Goal: Transaction & Acquisition: Purchase product/service

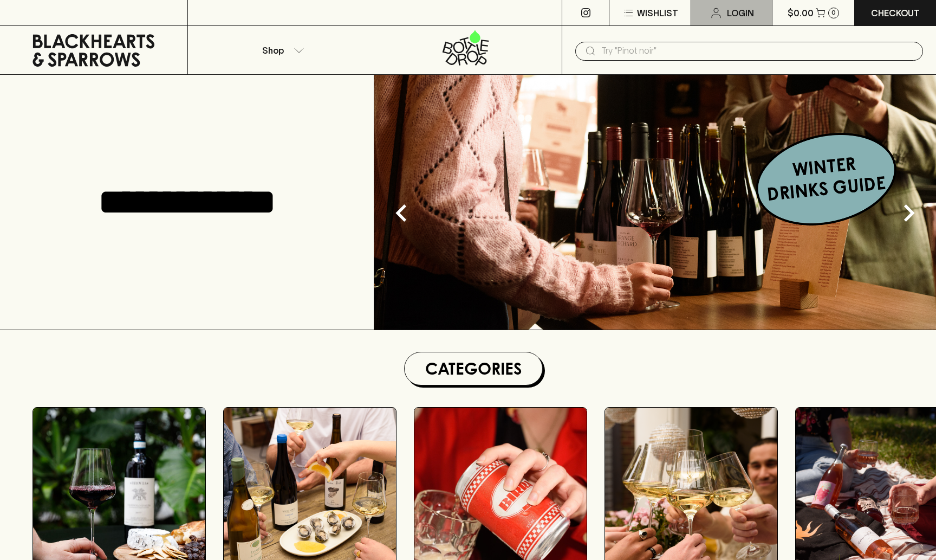
click at [736, 12] on p "Login" at bounding box center [740, 13] width 27 height 13
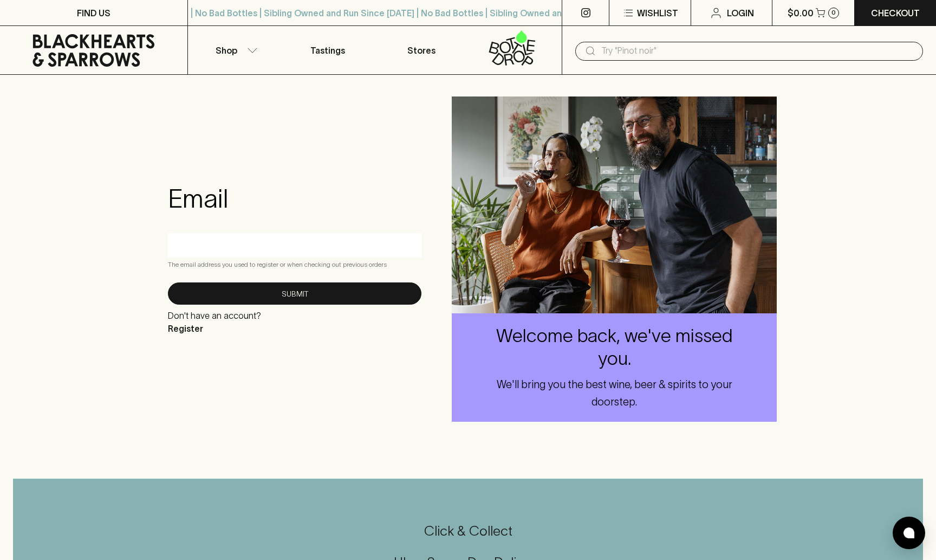
click at [246, 252] on input "text" at bounding box center [294, 244] width 237 height 17
type input "ed"
type input "[EMAIL_ADDRESS][DOMAIN_NAME]"
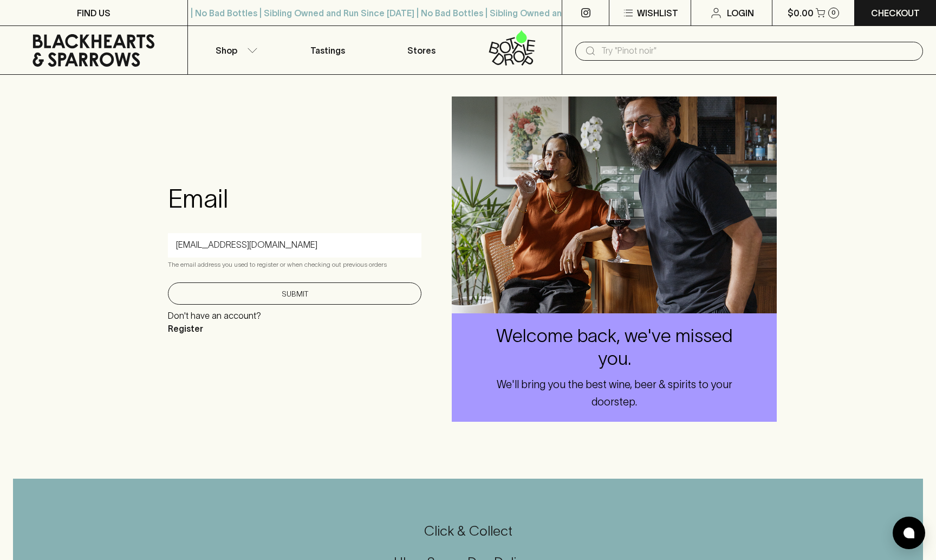
click at [256, 291] on button "Submit" at bounding box center [295, 293] width 254 height 22
click at [368, 301] on button "Submit" at bounding box center [295, 296] width 254 height 22
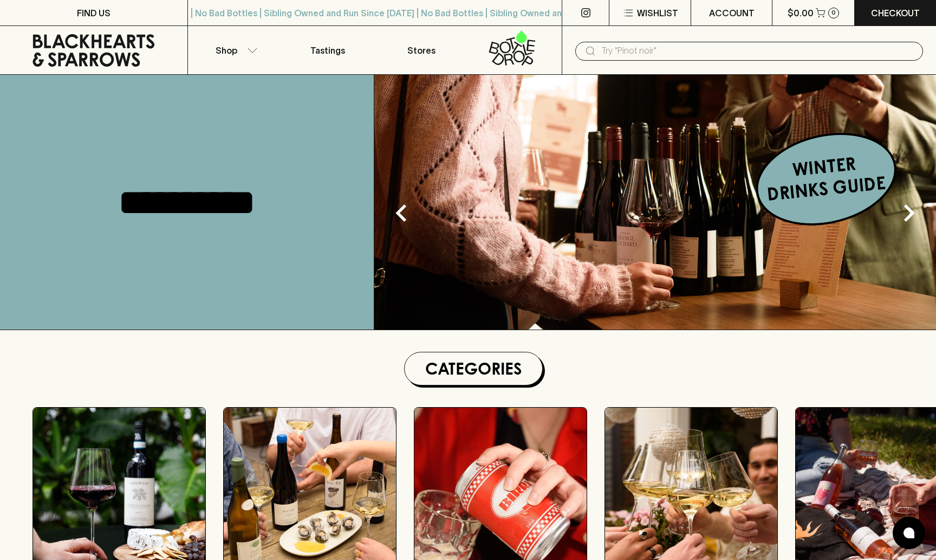
click at [810, 194] on img at bounding box center [655, 202] width 562 height 255
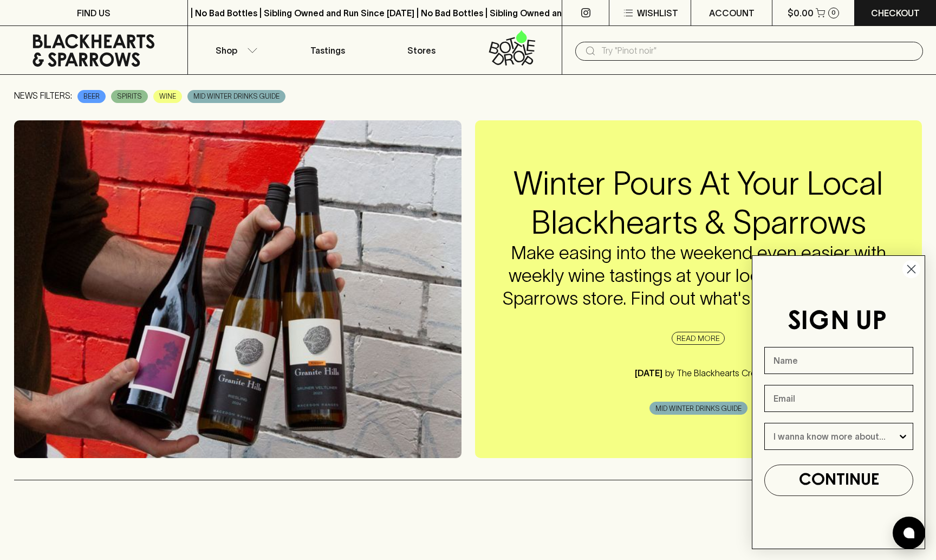
click at [917, 271] on circle "Close dialog" at bounding box center [912, 269] width 18 height 18
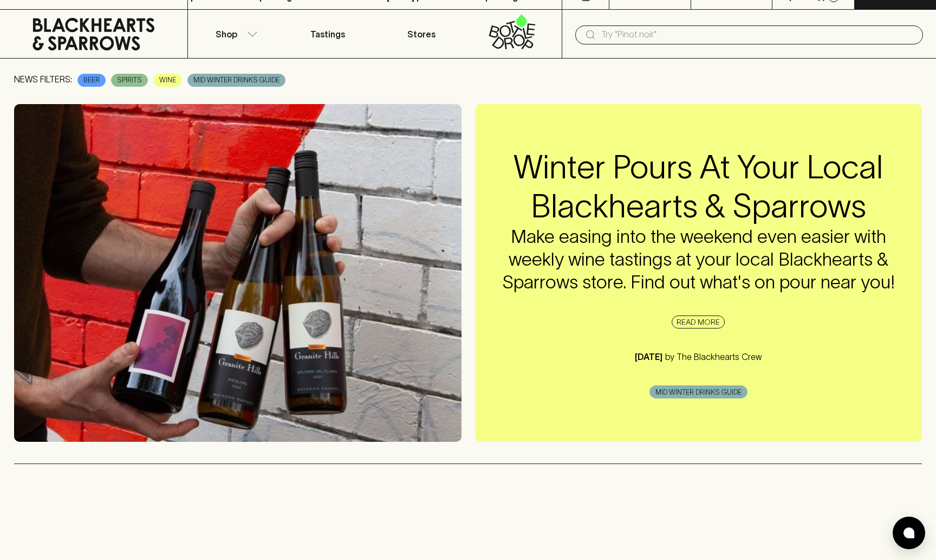
scroll to position [23, 0]
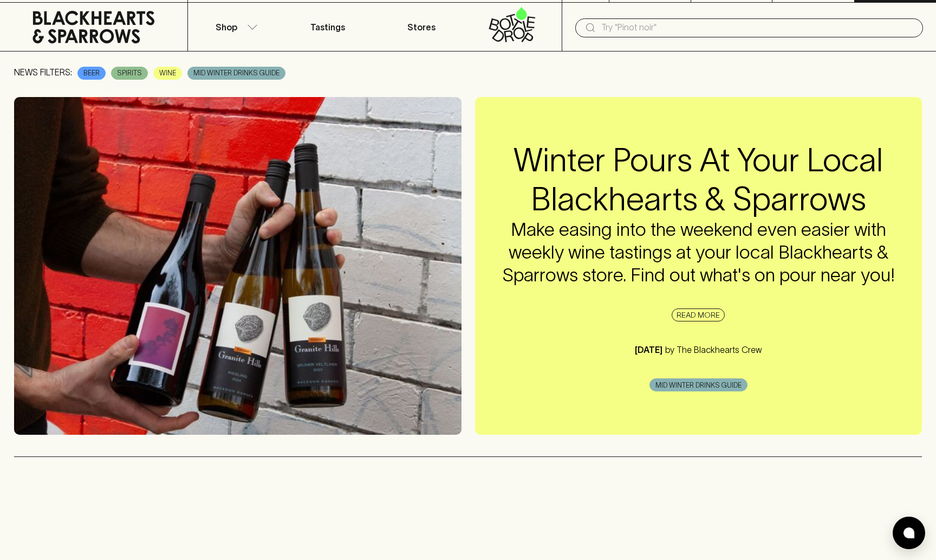
click at [708, 384] on span "MID WINTER DRINKS GUIDE" at bounding box center [698, 385] width 97 height 11
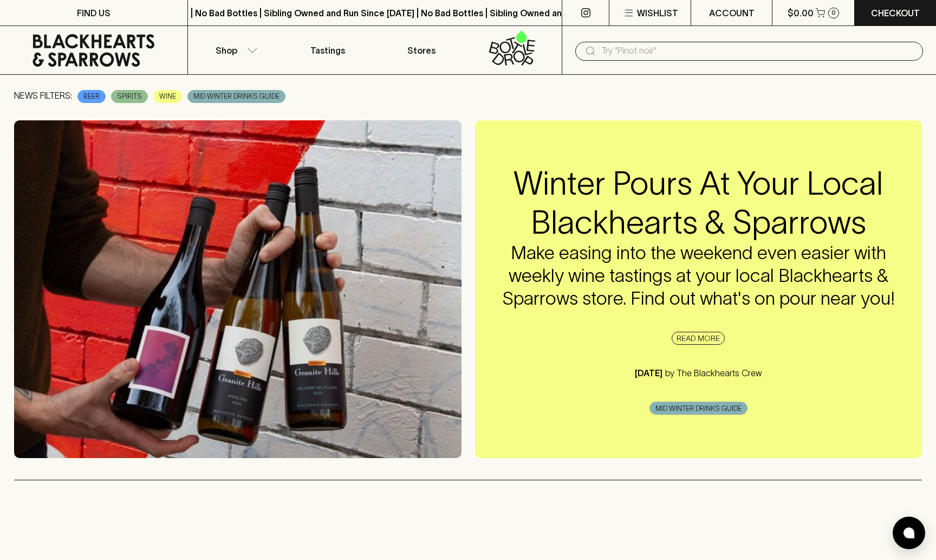
scroll to position [0, 0]
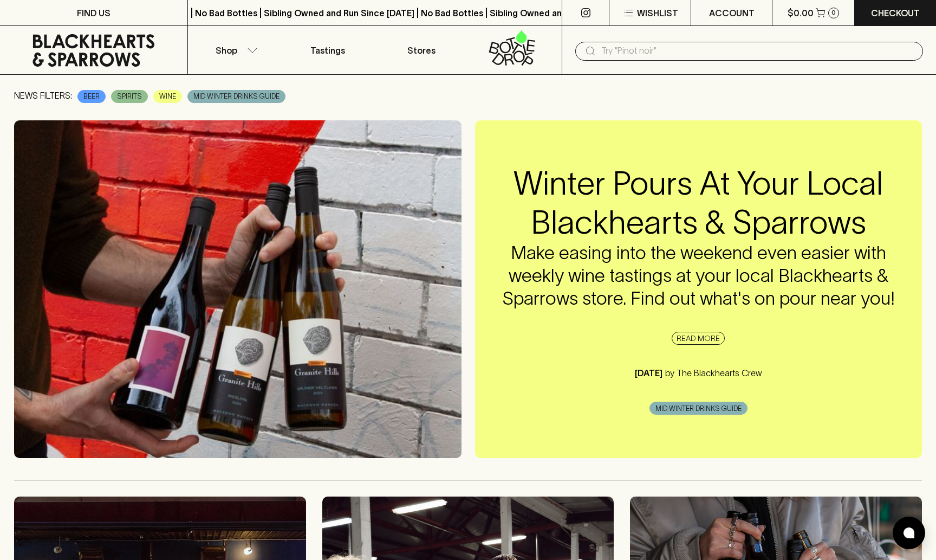
click at [700, 406] on span "MID WINTER DRINKS GUIDE" at bounding box center [698, 408] width 97 height 11
click at [686, 338] on link "READ MORE" at bounding box center [698, 338] width 53 height 13
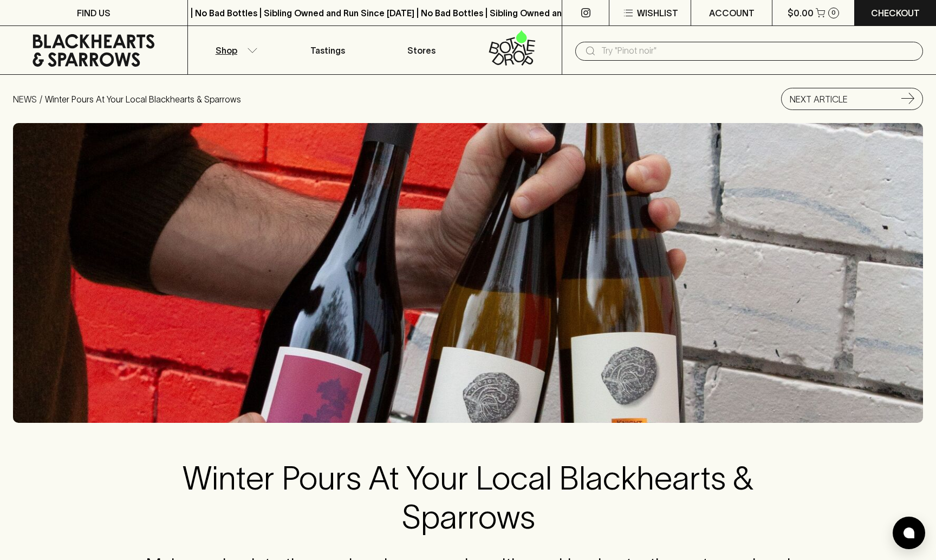
click at [253, 49] on icon "button" at bounding box center [252, 50] width 11 height 5
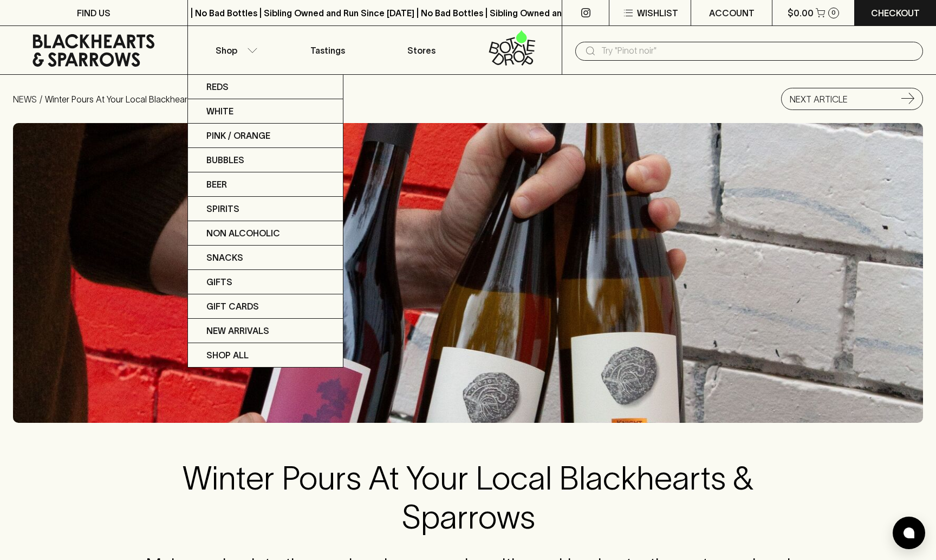
click at [368, 89] on div at bounding box center [468, 280] width 936 height 560
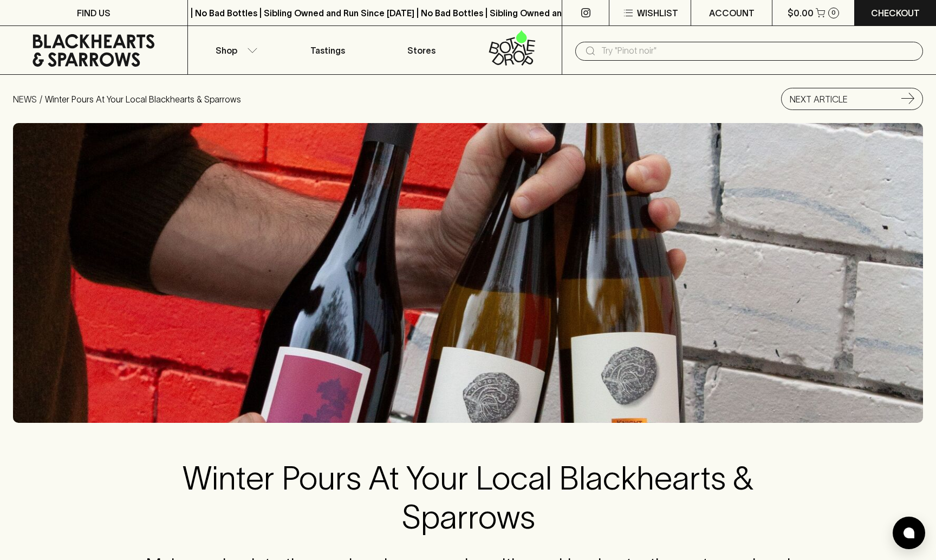
click at [515, 52] on icon at bounding box center [512, 48] width 80 height 36
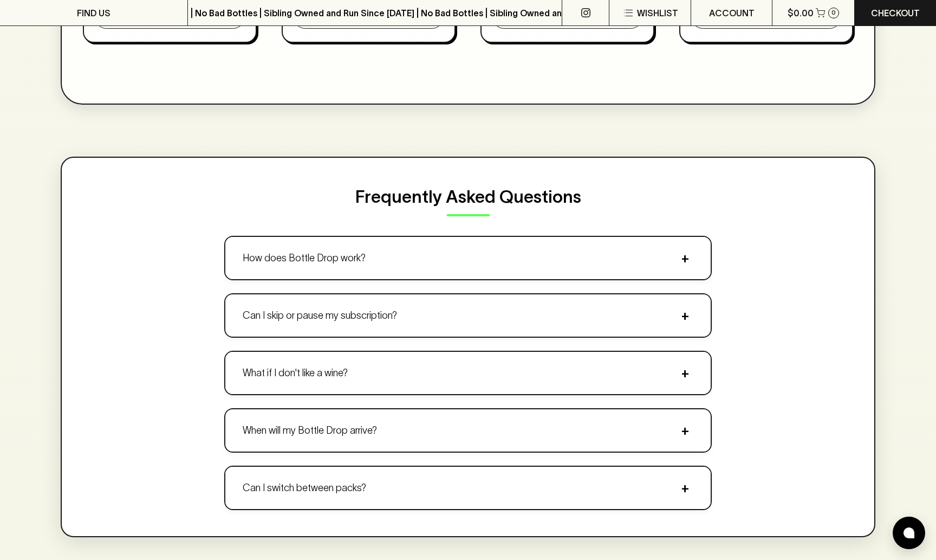
scroll to position [964, 0]
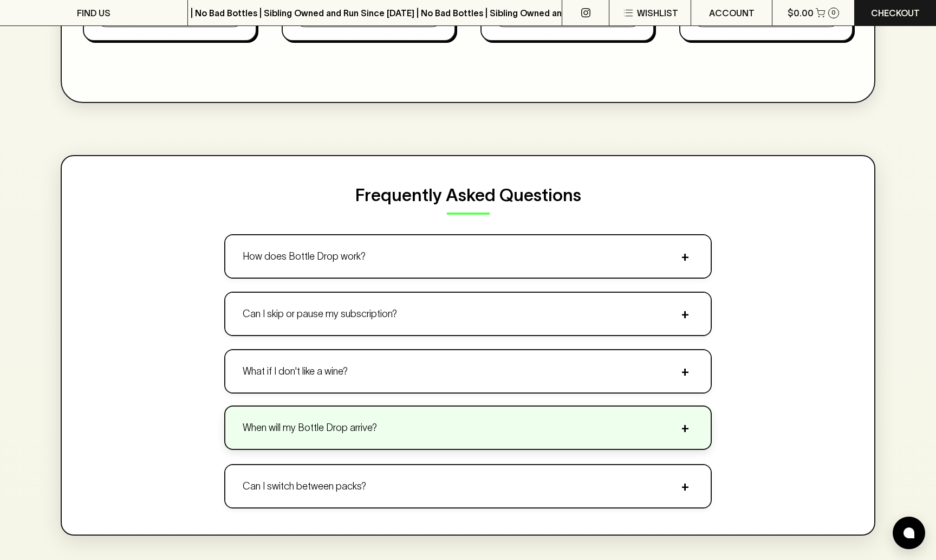
click at [380, 423] on button "When will my Bottle Drop arrive? +" at bounding box center [467, 427] width 485 height 42
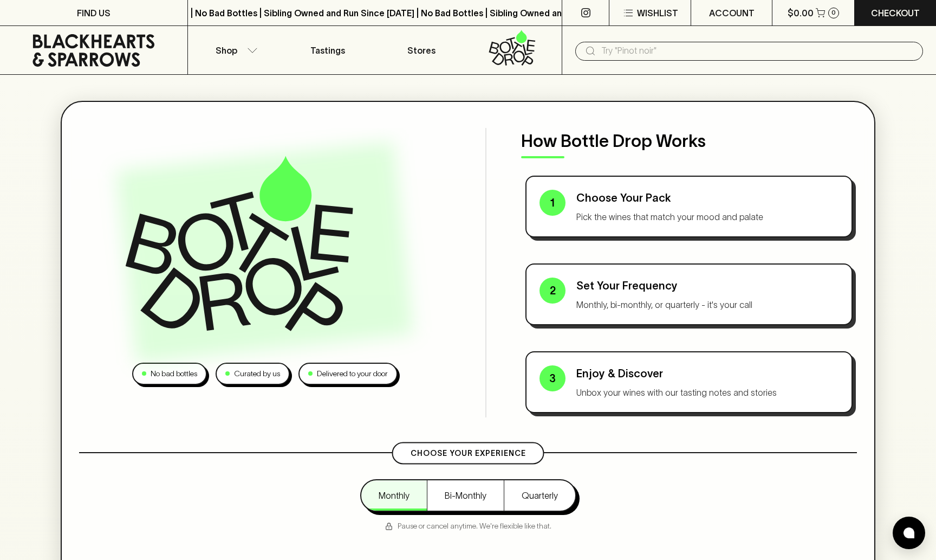
scroll to position [0, 0]
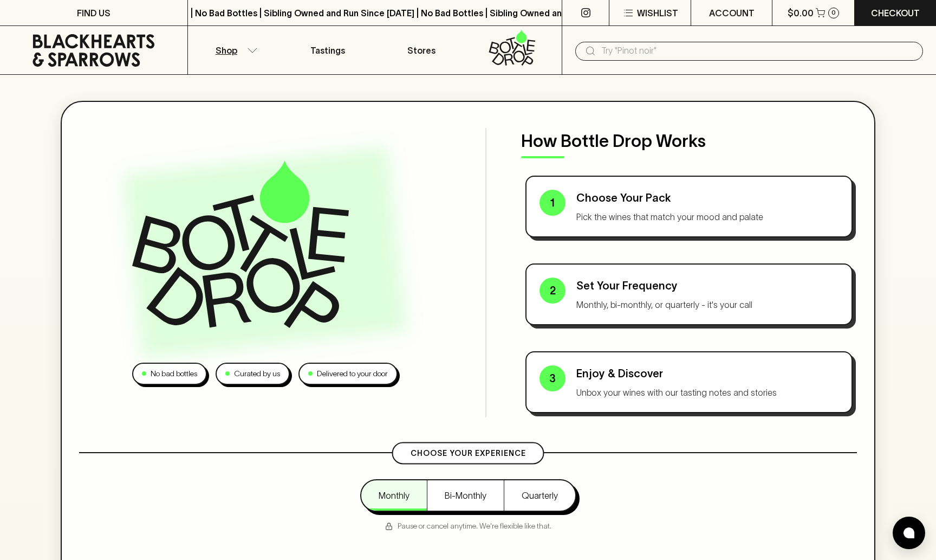
click at [251, 48] on icon "button" at bounding box center [252, 50] width 11 height 5
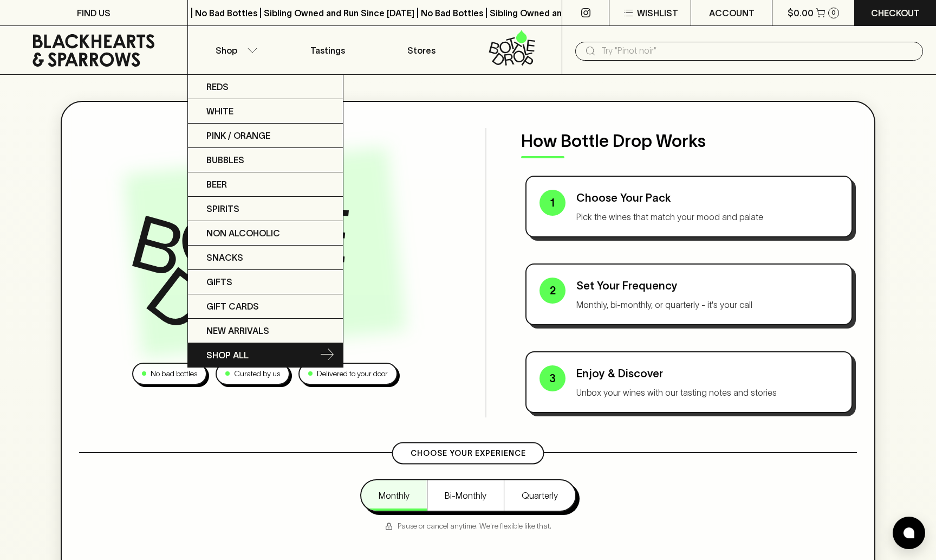
click at [230, 358] on p "SHOP ALL" at bounding box center [227, 354] width 42 height 13
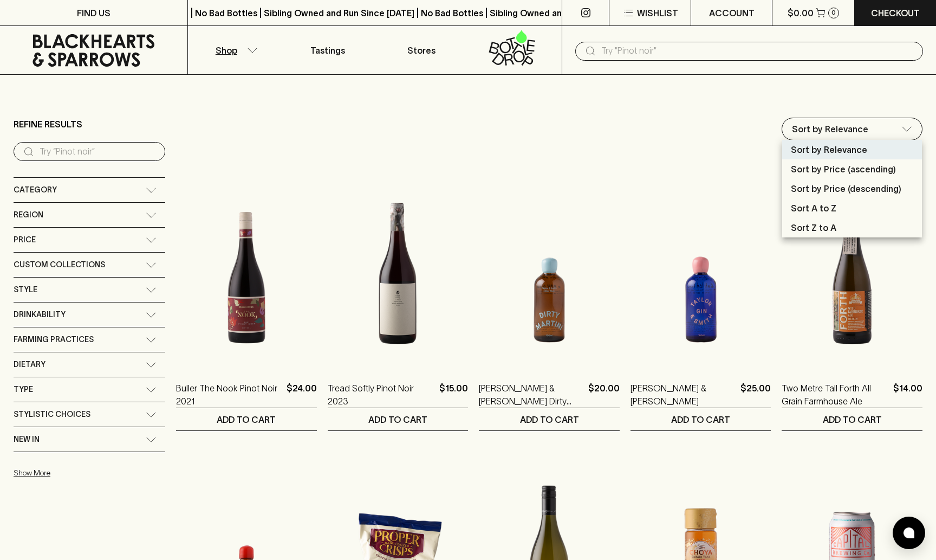
click at [842, 166] on p "Sort by Price (ascending)" at bounding box center [843, 169] width 105 height 13
type input "price:asc"
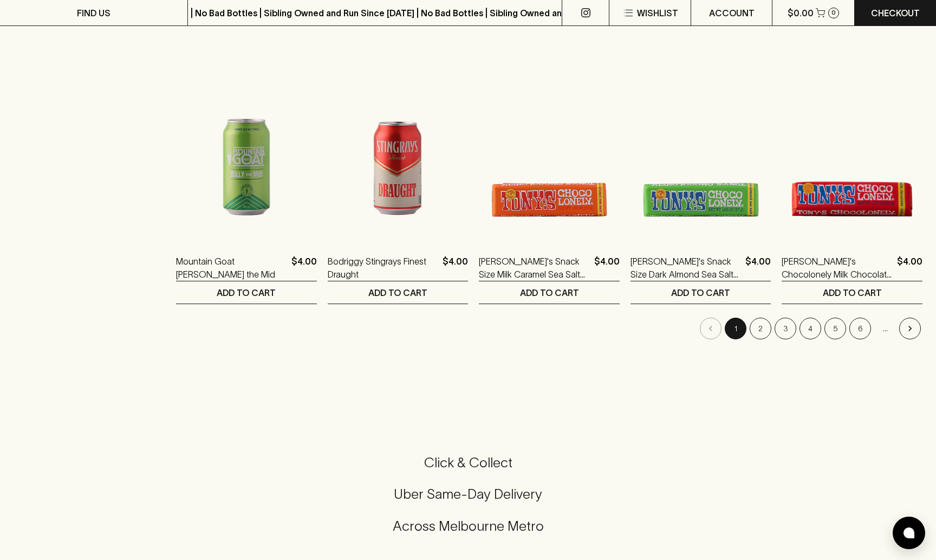
scroll to position [990, 0]
click at [786, 331] on button "3" at bounding box center [786, 328] width 22 height 22
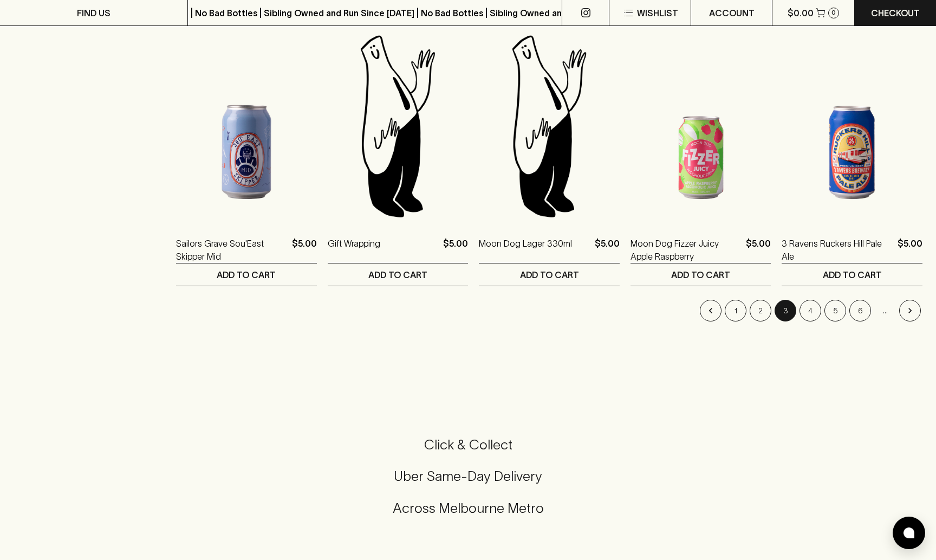
scroll to position [990, 0]
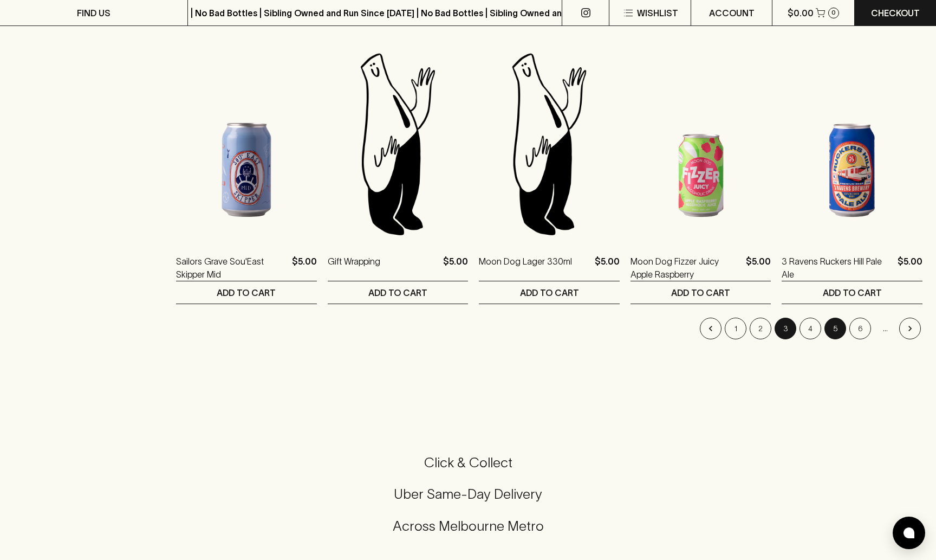
click at [840, 333] on button "5" at bounding box center [836, 328] width 22 height 22
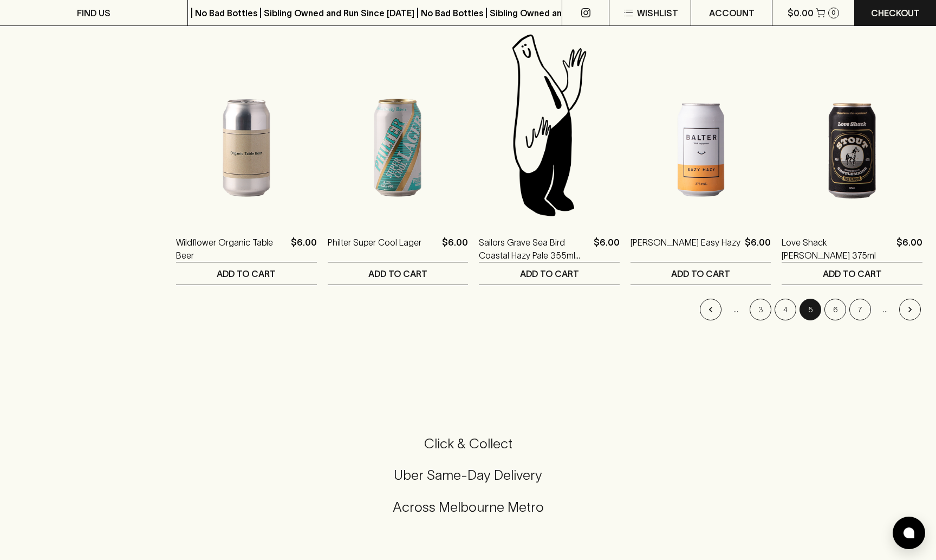
scroll to position [1106, 0]
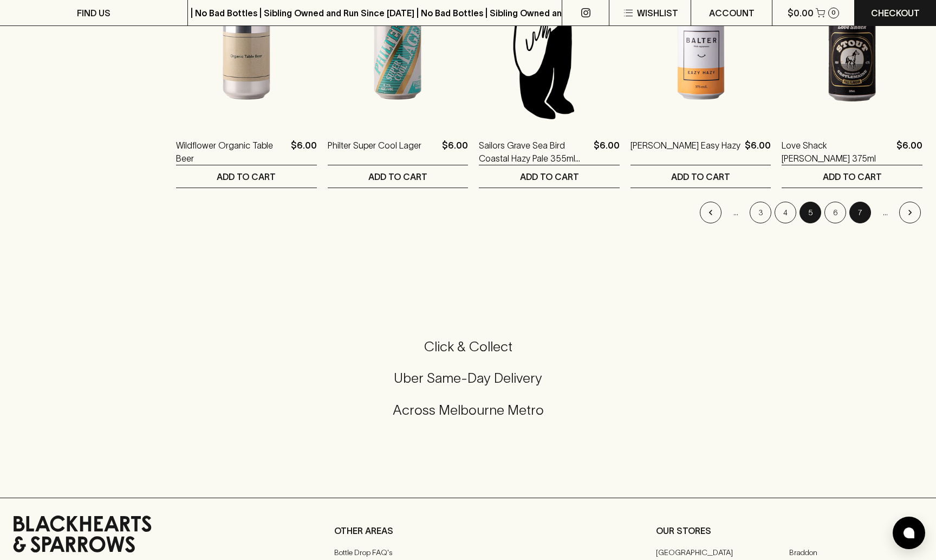
click at [859, 210] on button "7" at bounding box center [860, 213] width 22 height 22
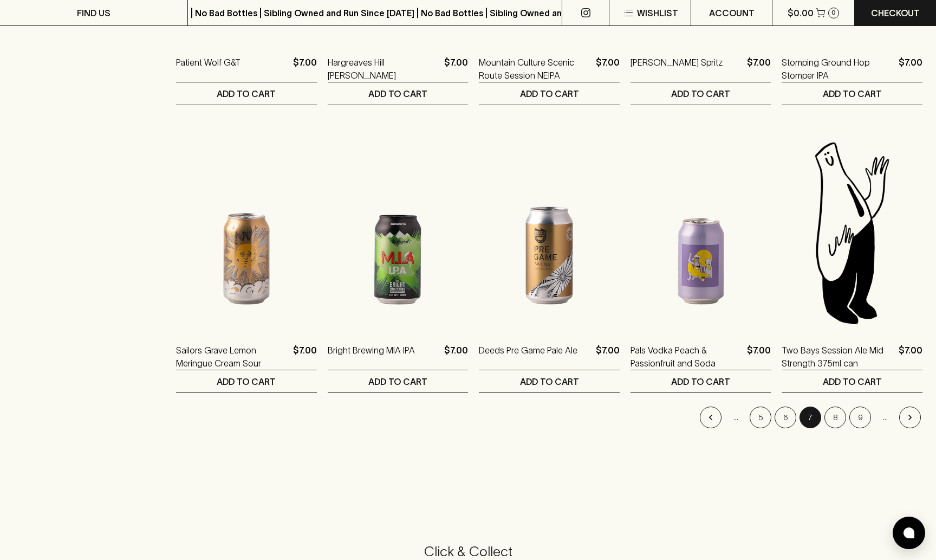
scroll to position [903, 0]
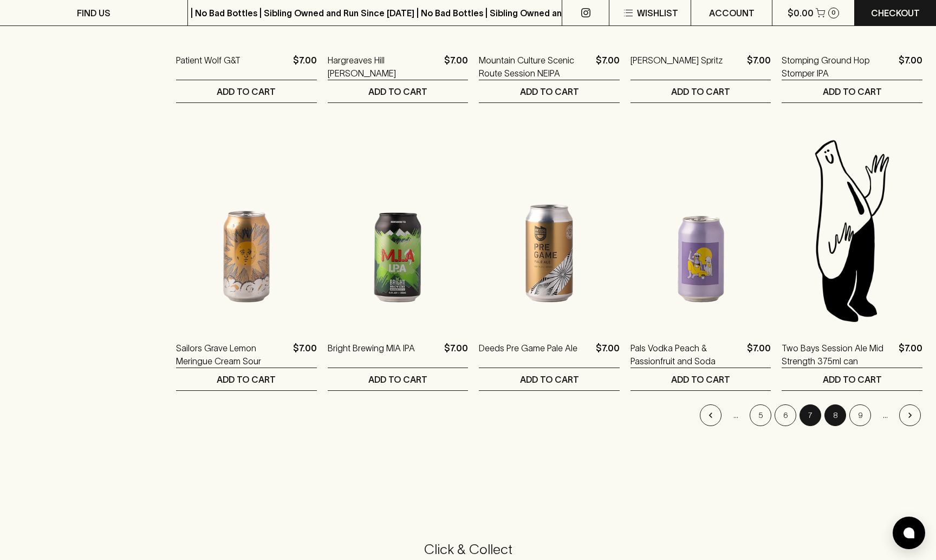
click at [836, 412] on button "8" at bounding box center [836, 415] width 22 height 22
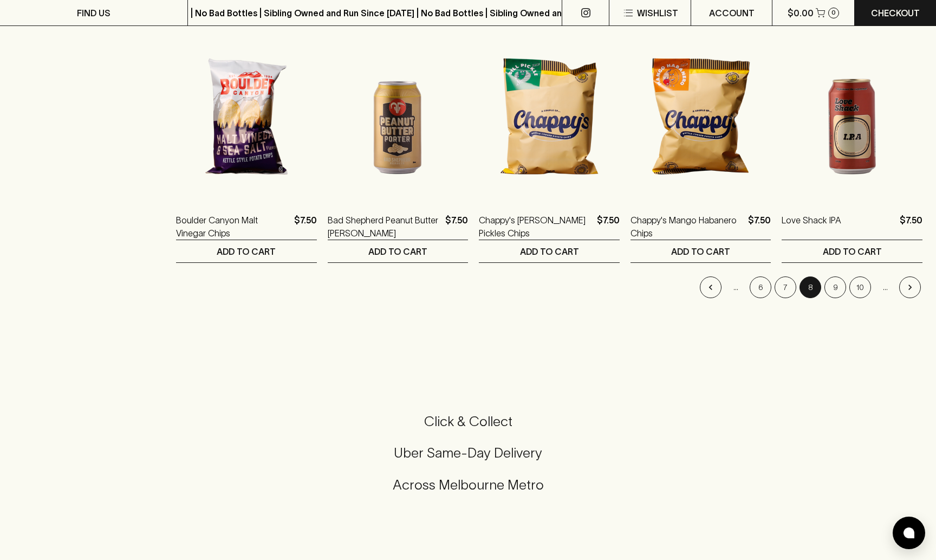
scroll to position [1040, 0]
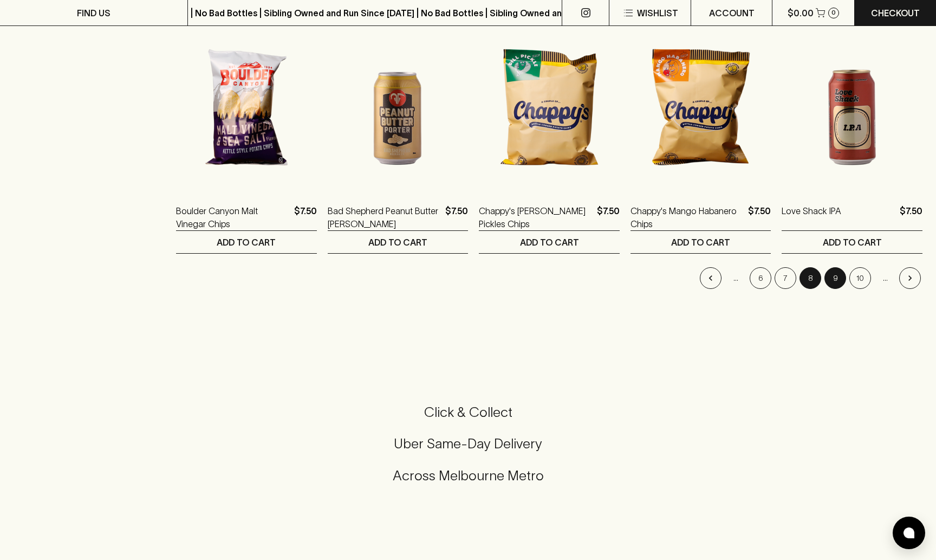
click at [838, 275] on button "9" at bounding box center [836, 278] width 22 height 22
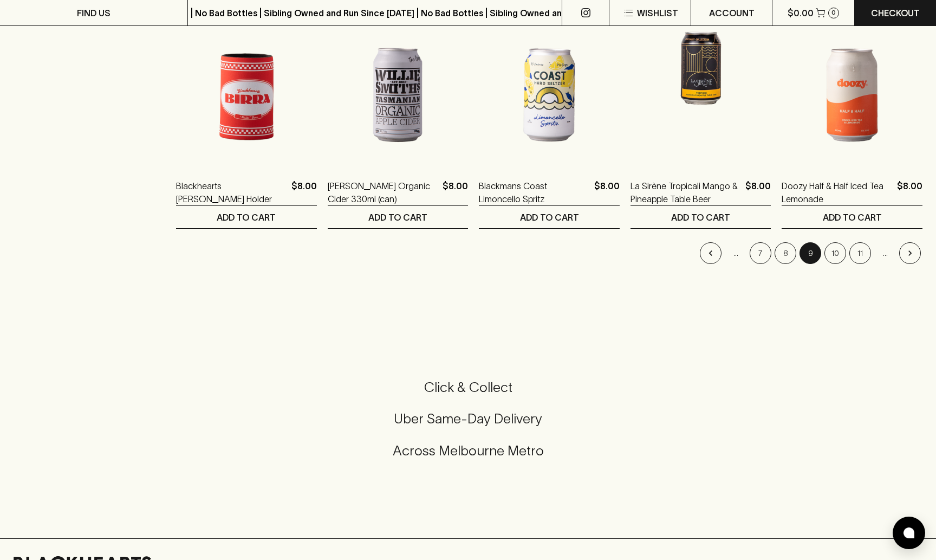
scroll to position [1042, 0]
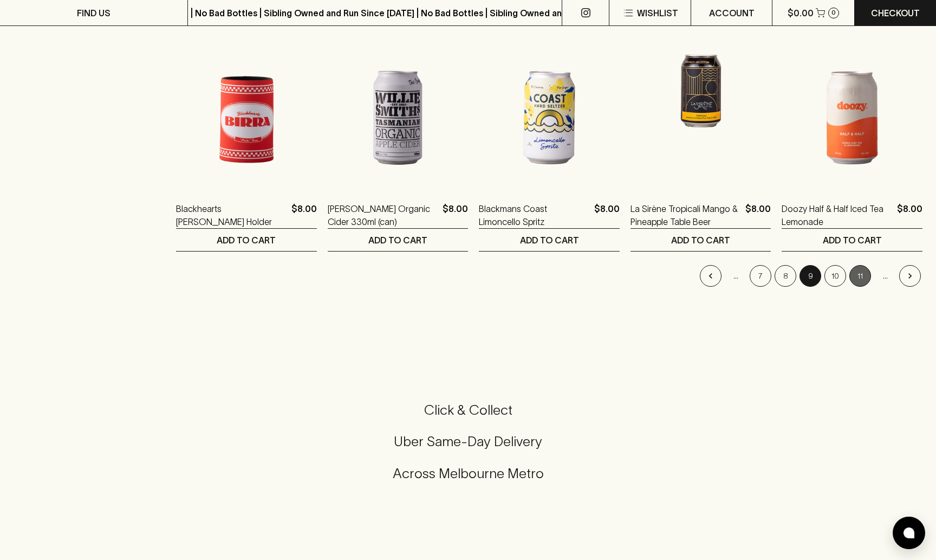
click at [860, 273] on button "11" at bounding box center [860, 276] width 22 height 22
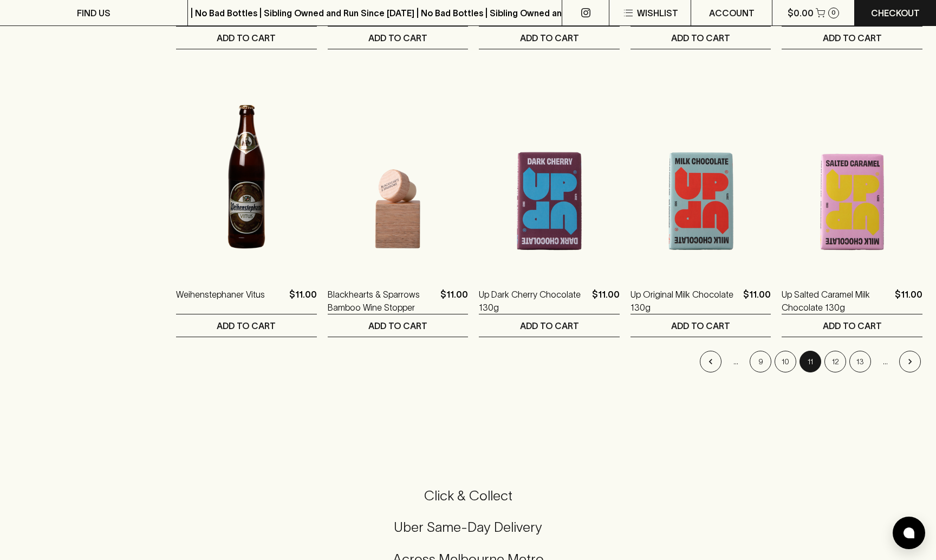
scroll to position [957, 0]
click at [840, 365] on button "12" at bounding box center [836, 362] width 22 height 22
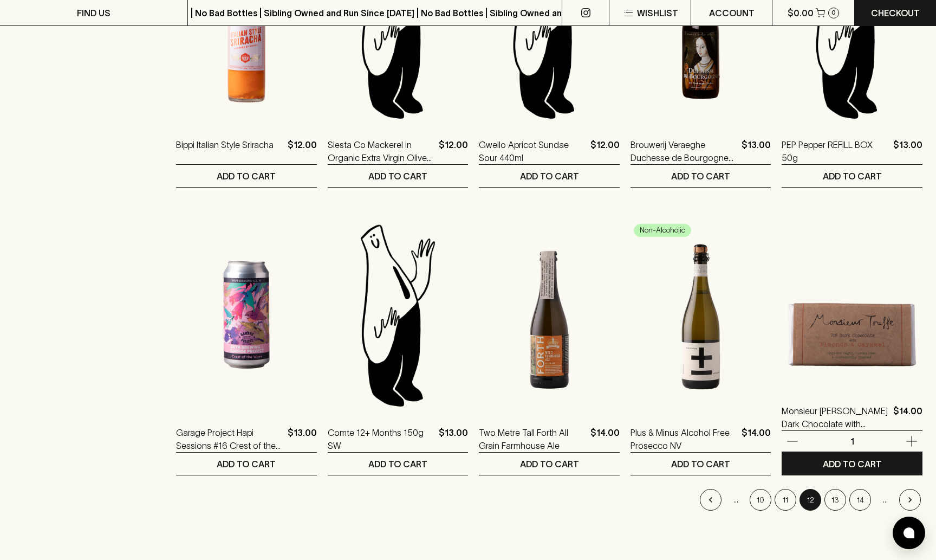
scroll to position [820, 0]
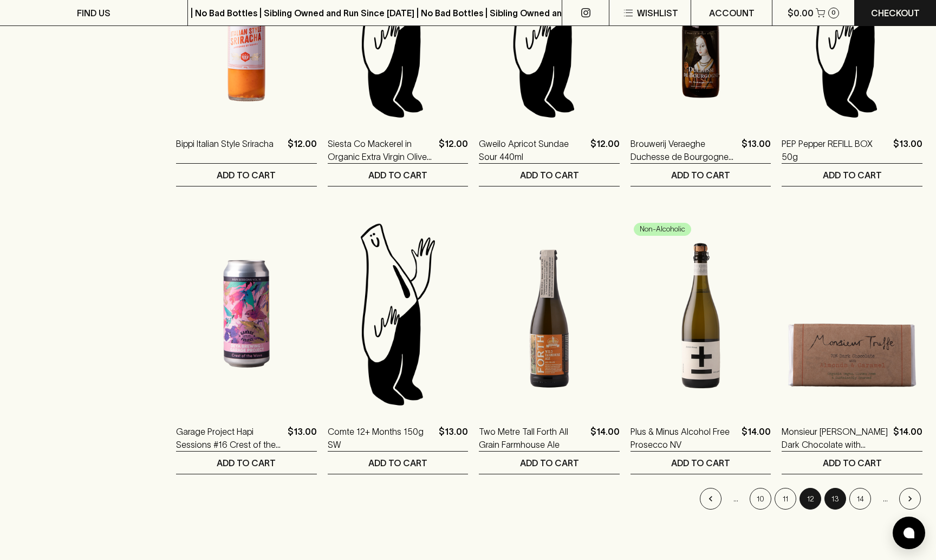
click at [841, 502] on button "13" at bounding box center [836, 499] width 22 height 22
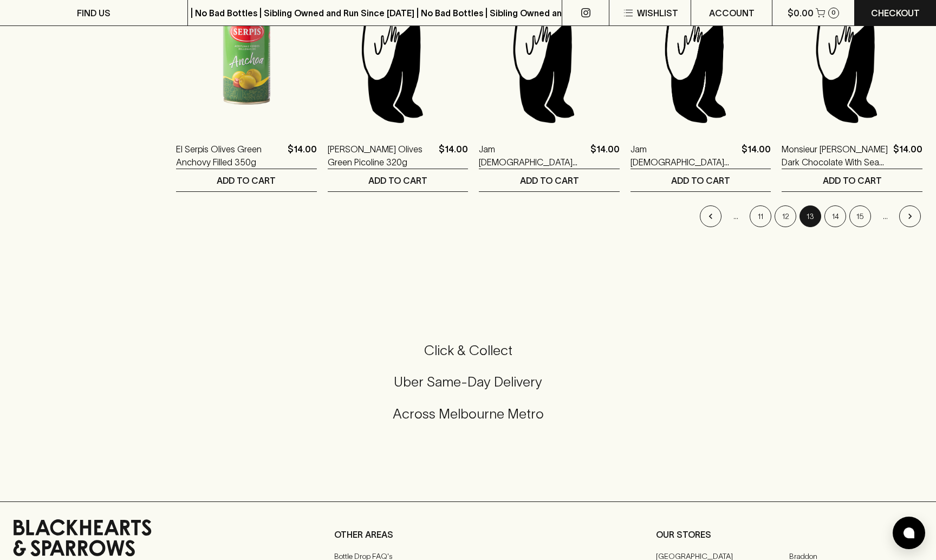
scroll to position [1013, 0]
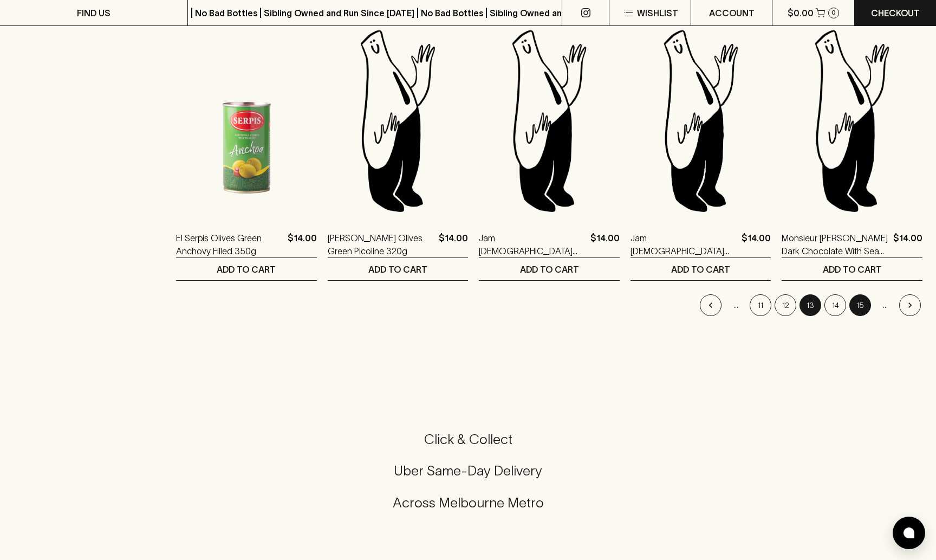
click at [858, 308] on button "15" at bounding box center [860, 305] width 22 height 22
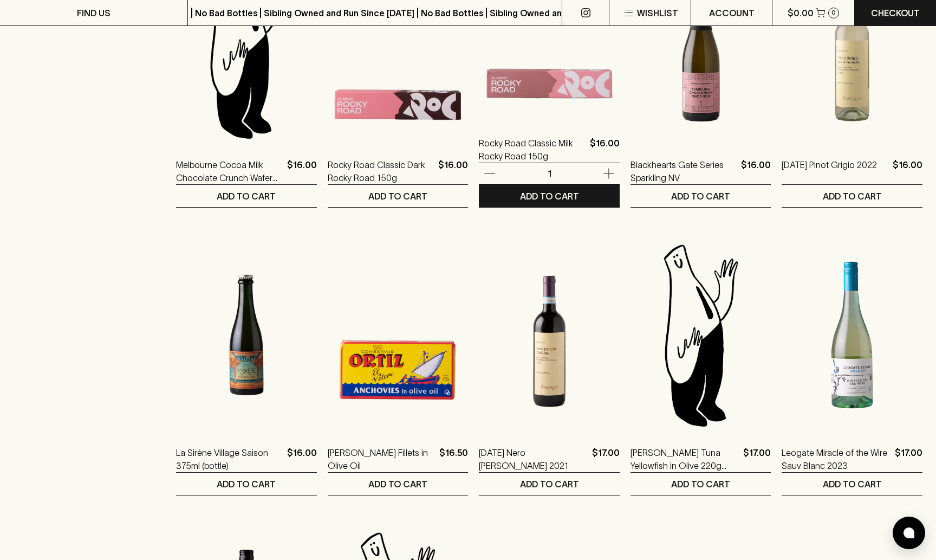
scroll to position [515, 0]
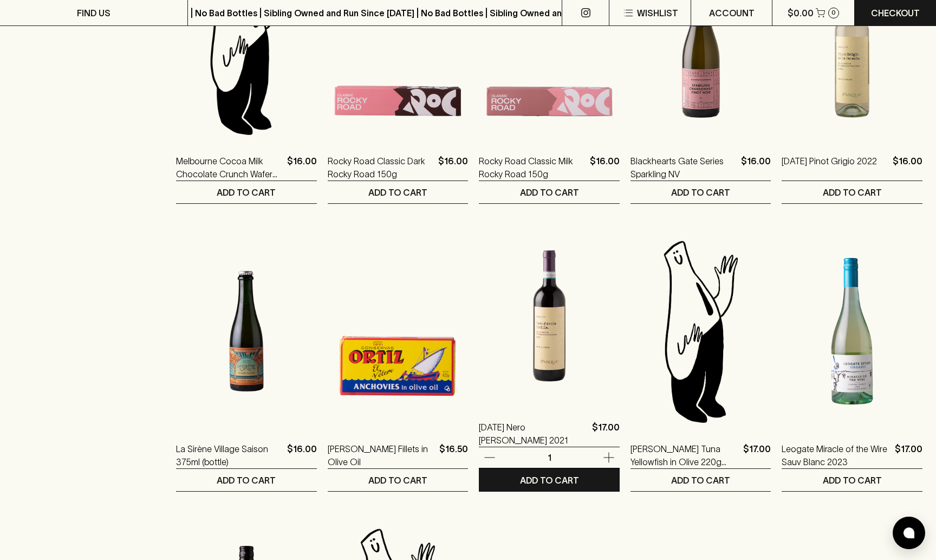
click at [542, 323] on img at bounding box center [549, 310] width 141 height 190
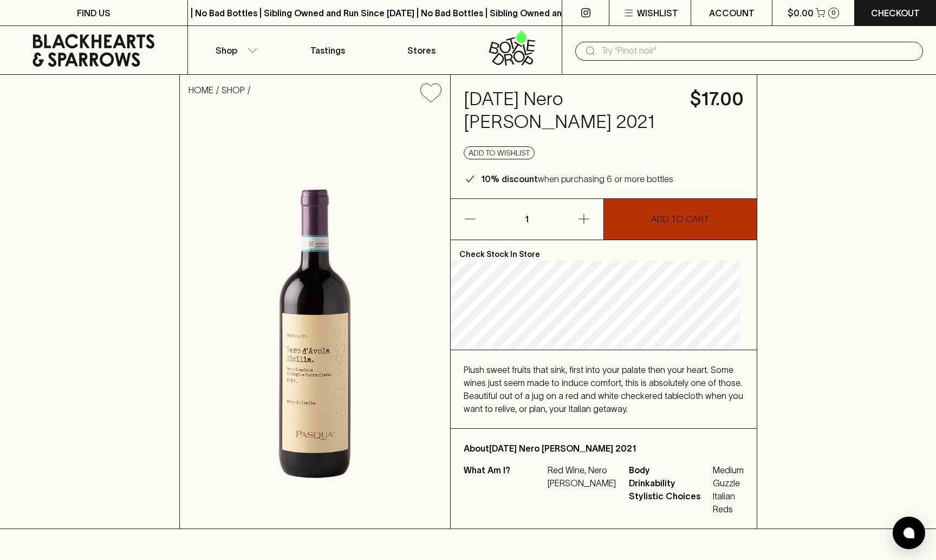
click at [689, 216] on p "ADD TO CART" at bounding box center [680, 218] width 58 height 13
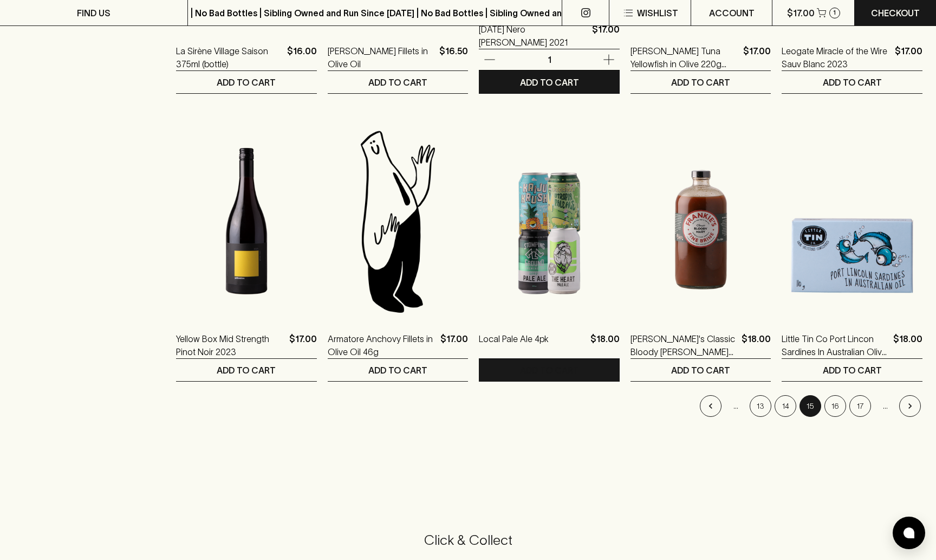
scroll to position [921, 0]
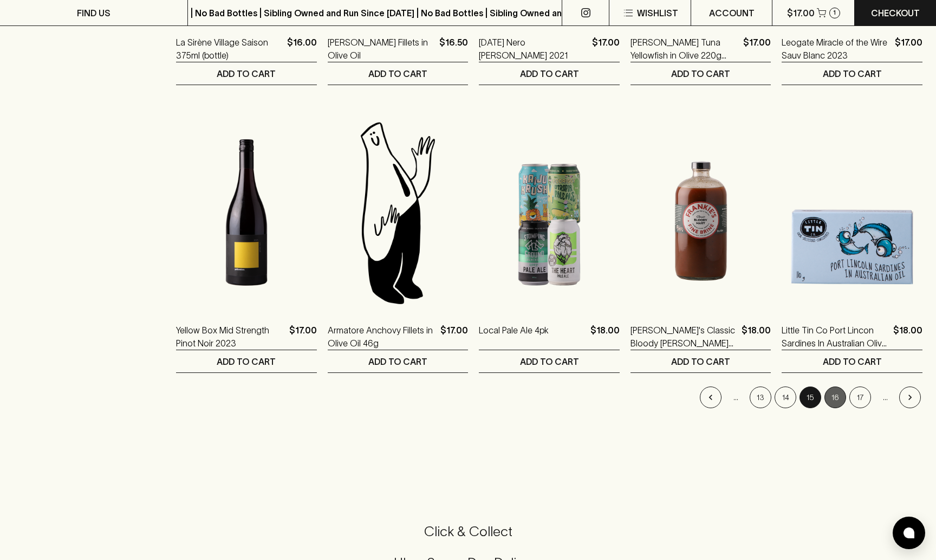
click at [832, 400] on button "16" at bounding box center [836, 397] width 22 height 22
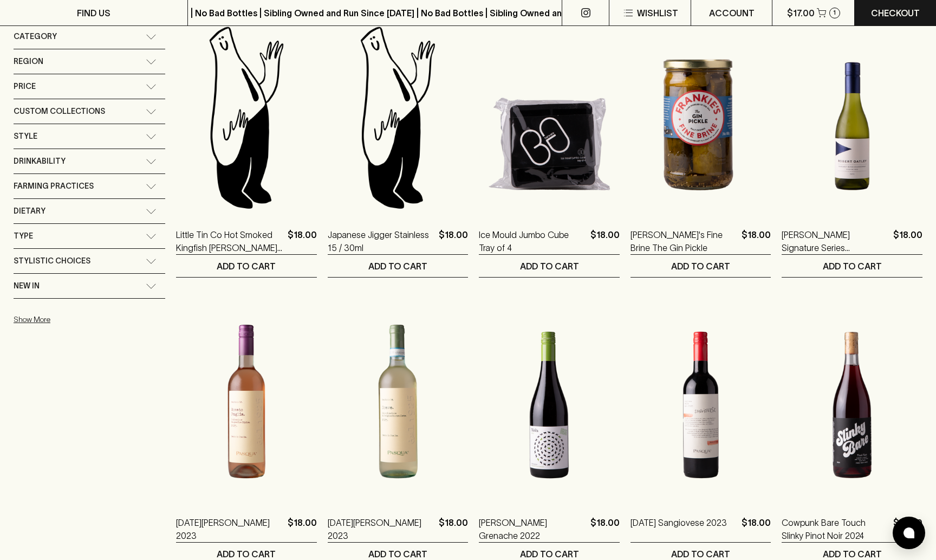
scroll to position [215, 0]
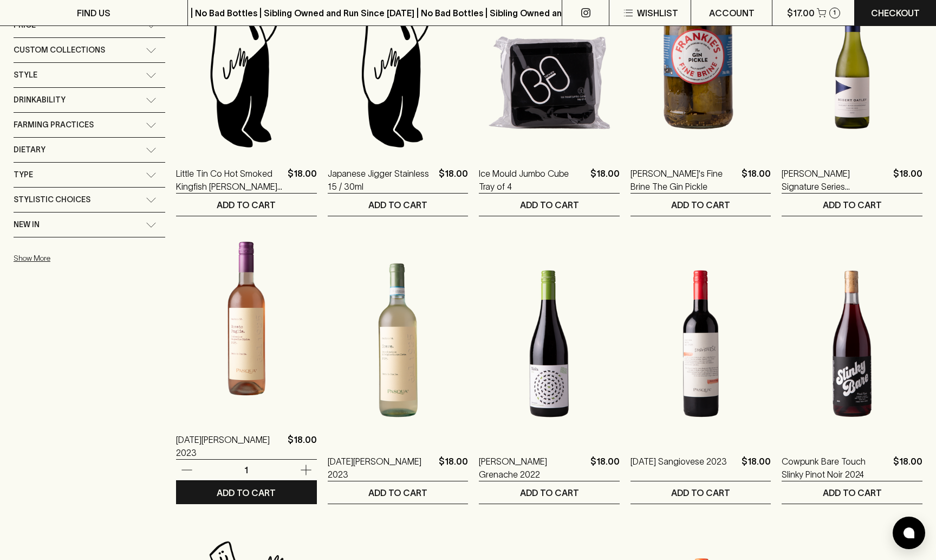
click at [224, 366] on img at bounding box center [246, 322] width 141 height 190
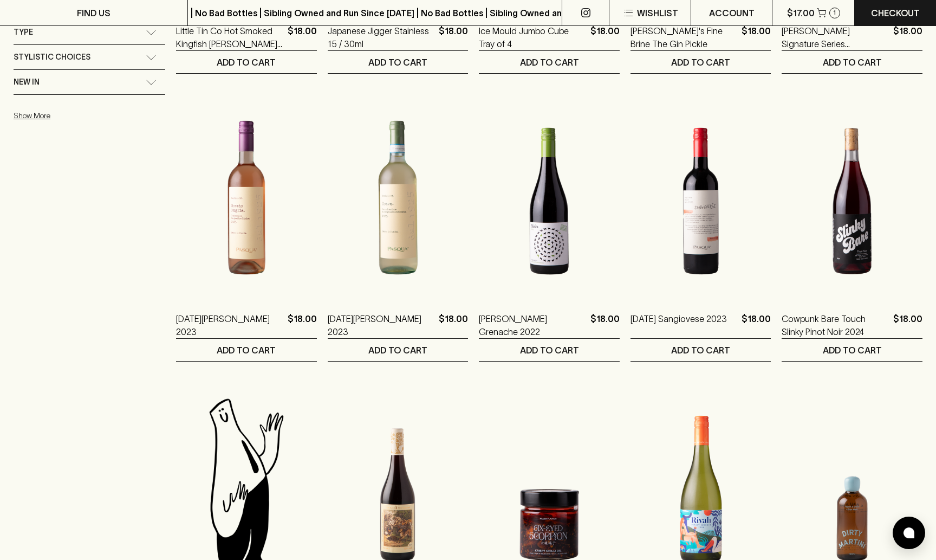
scroll to position [397, 0]
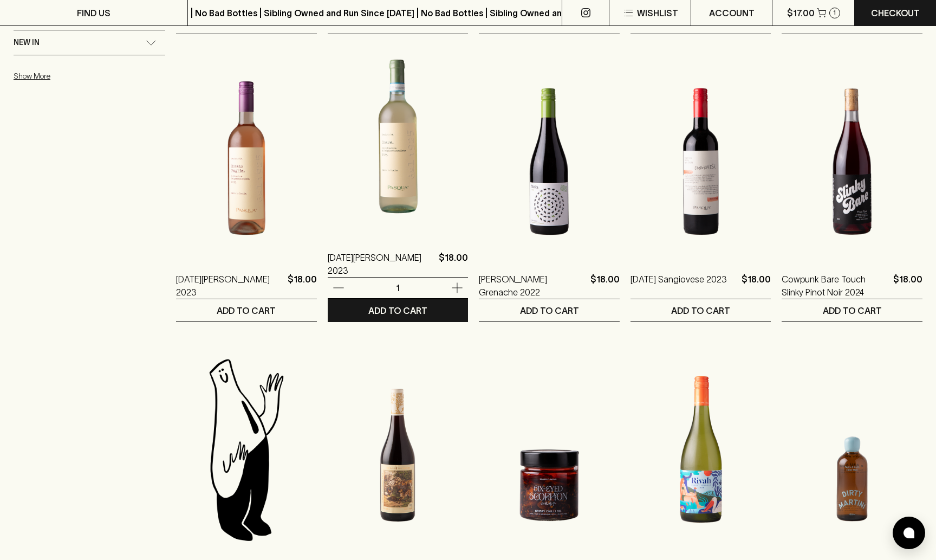
click at [386, 183] on img at bounding box center [398, 140] width 141 height 190
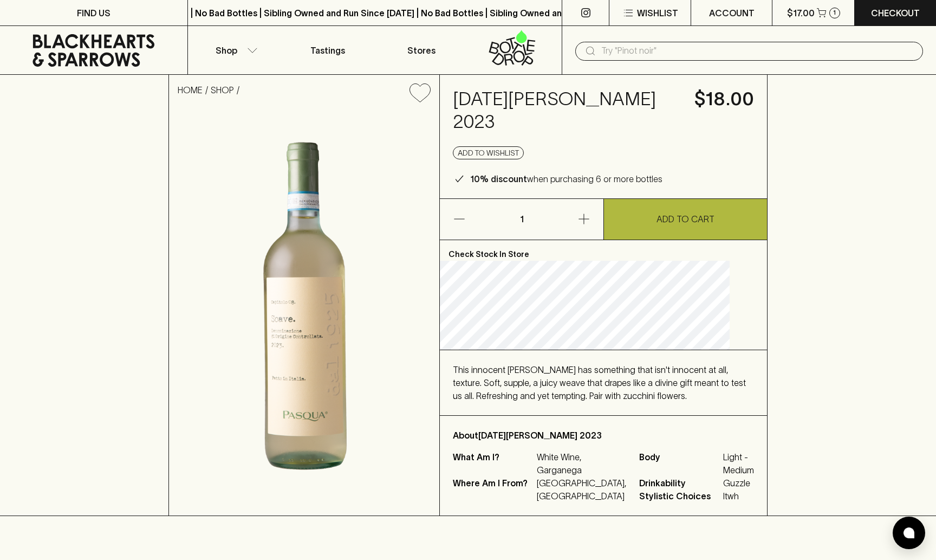
click at [695, 212] on p "ADD TO CART" at bounding box center [686, 218] width 58 height 13
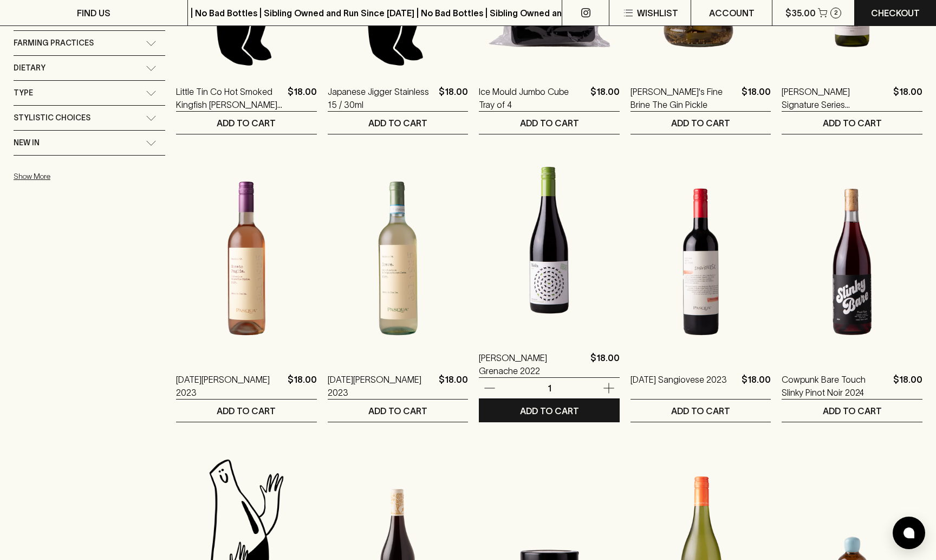
scroll to position [317, 0]
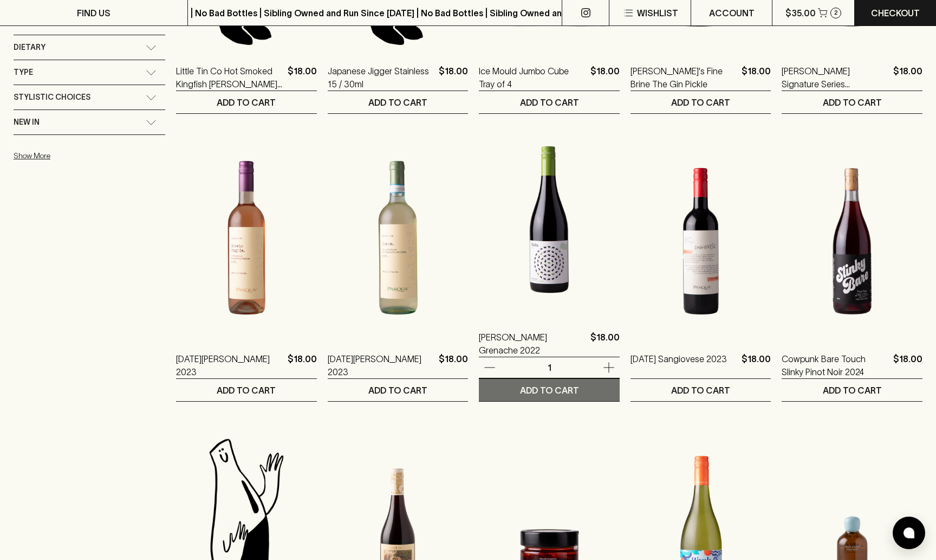
click at [539, 391] on p "ADD TO CART" at bounding box center [549, 390] width 59 height 13
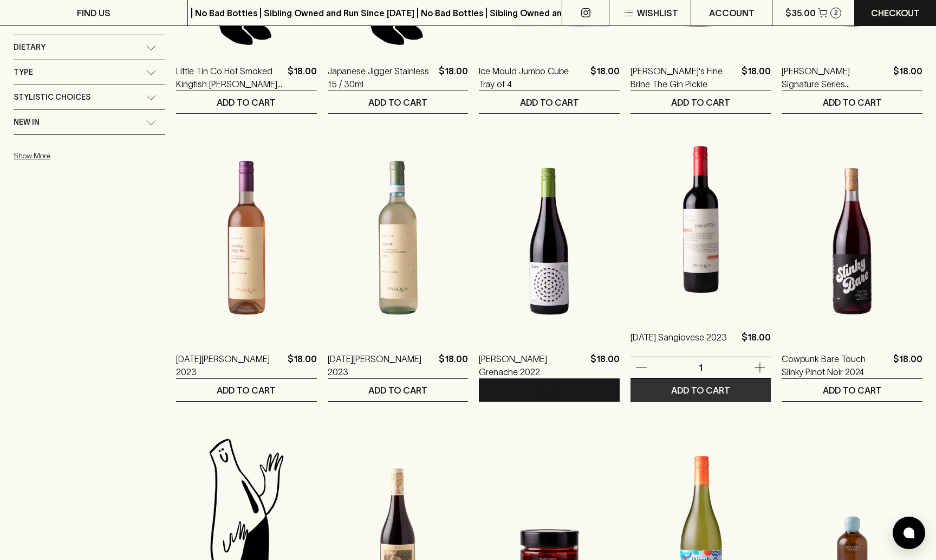
click at [686, 392] on p "ADD TO CART" at bounding box center [700, 390] width 59 height 13
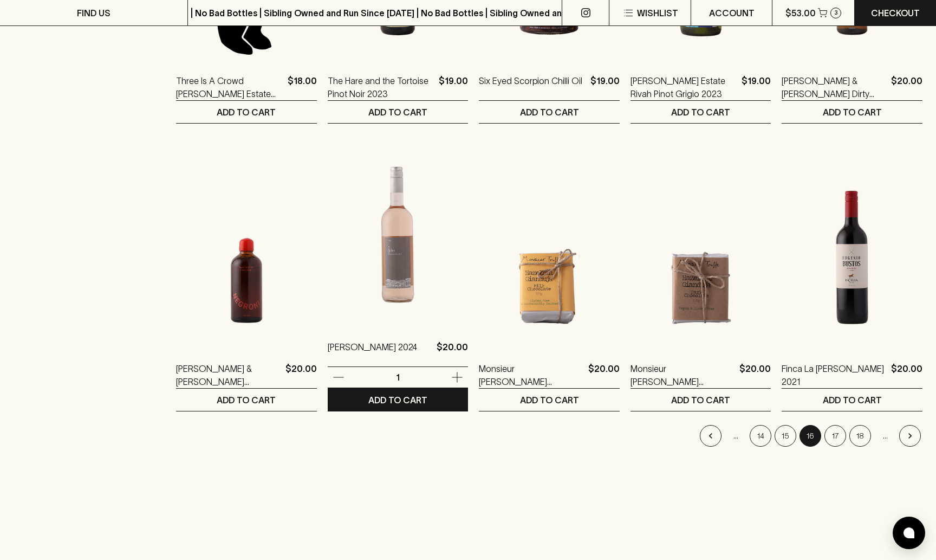
scroll to position [893, 0]
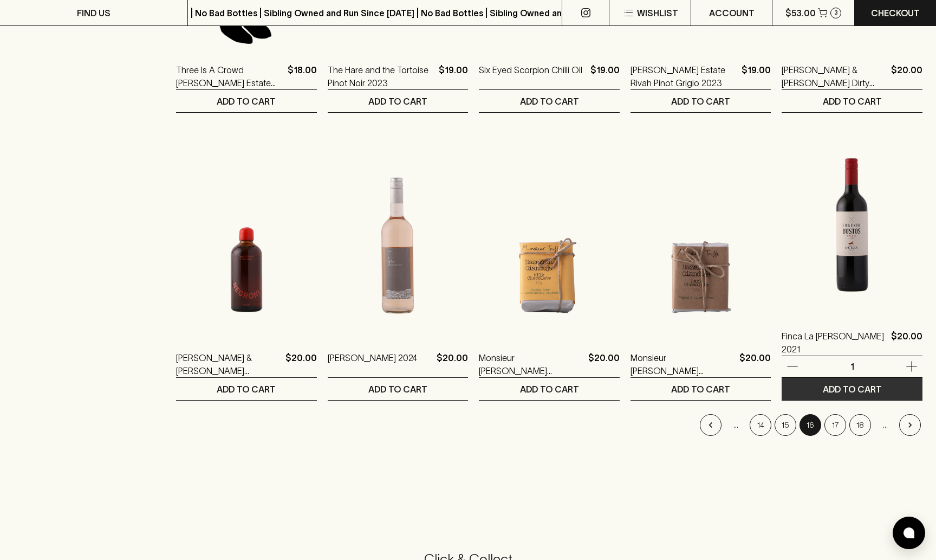
click at [880, 388] on button "ADD TO CART" at bounding box center [852, 389] width 141 height 22
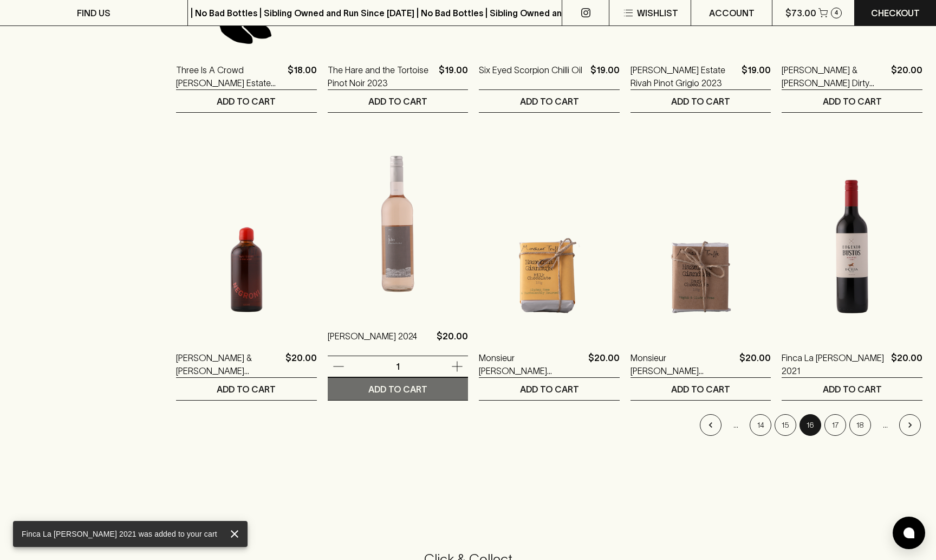
click at [417, 389] on button "ADD TO CART" at bounding box center [398, 389] width 141 height 22
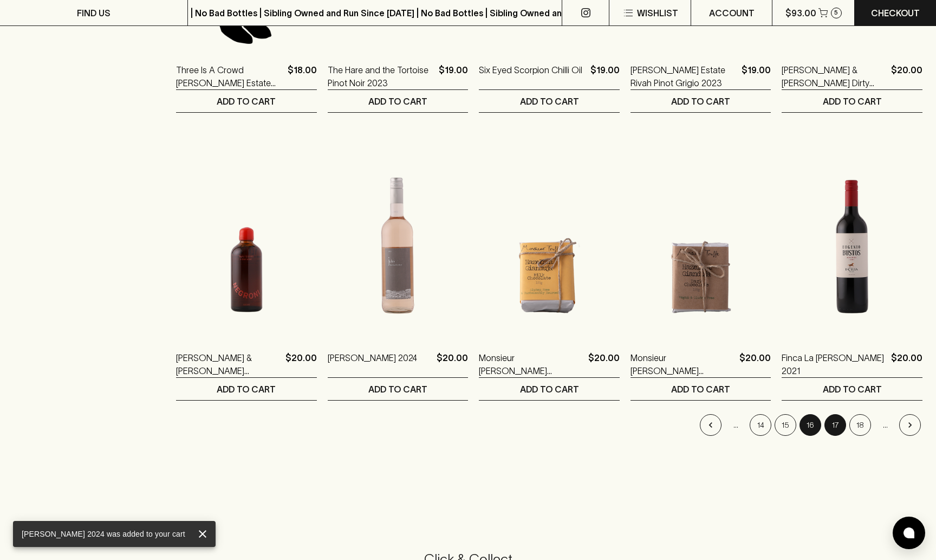
click at [839, 427] on button "17" at bounding box center [836, 425] width 22 height 22
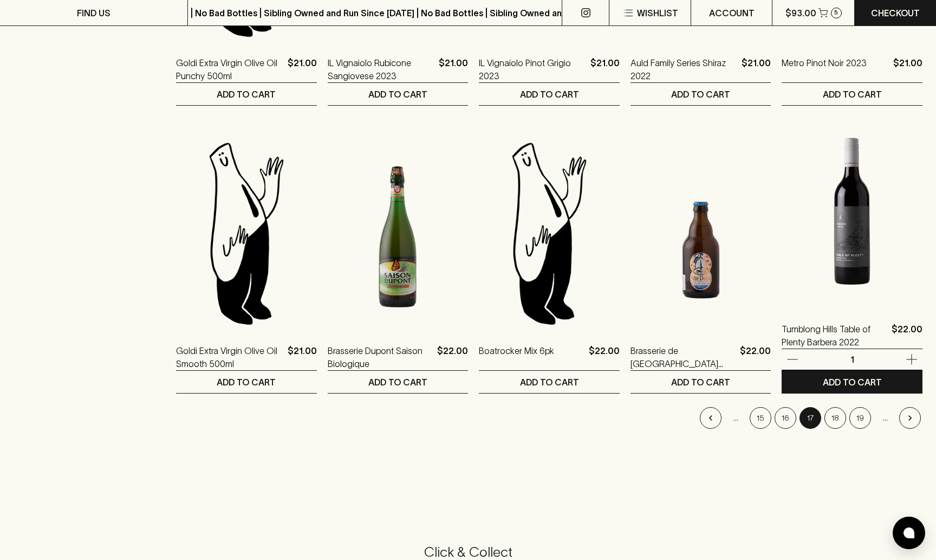
scroll to position [901, 0]
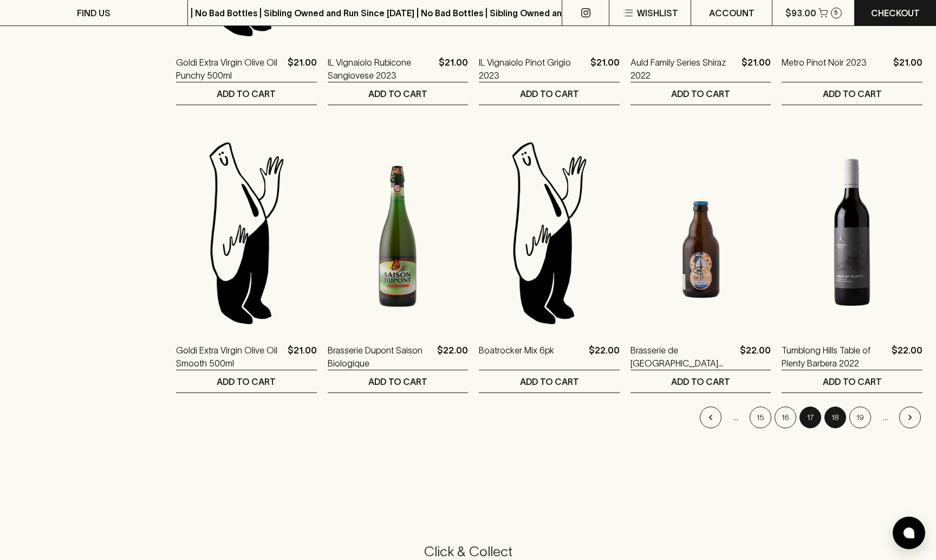
click at [834, 413] on button "18" at bounding box center [836, 417] width 22 height 22
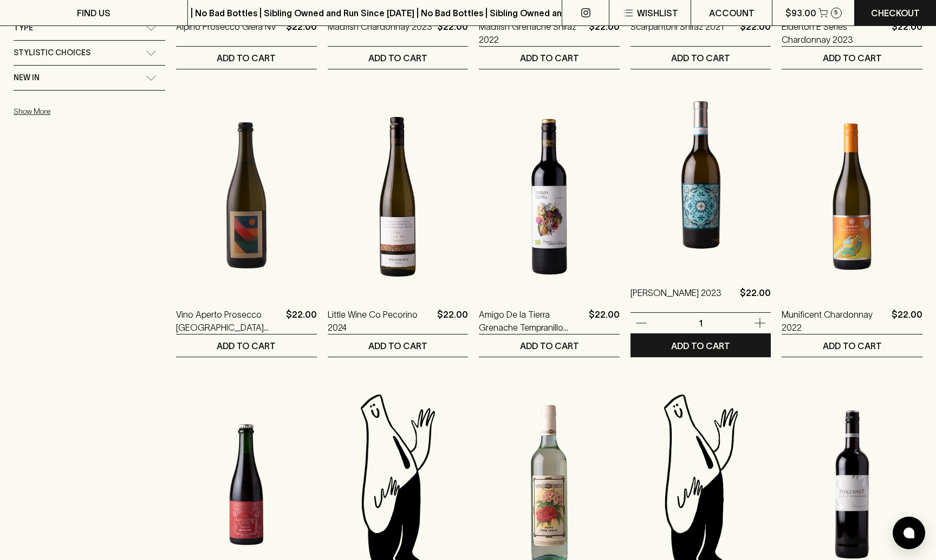
scroll to position [372, 0]
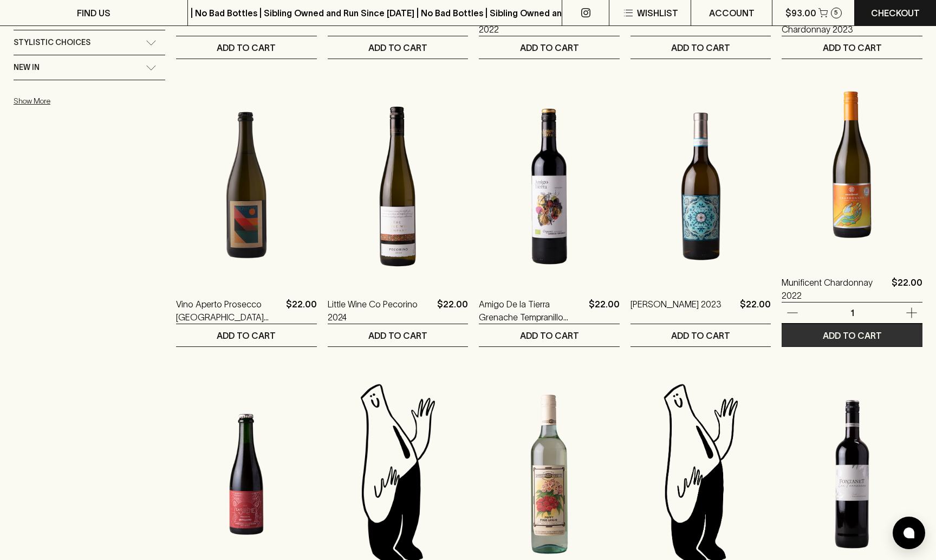
click at [832, 338] on p "ADD TO CART" at bounding box center [852, 335] width 59 height 13
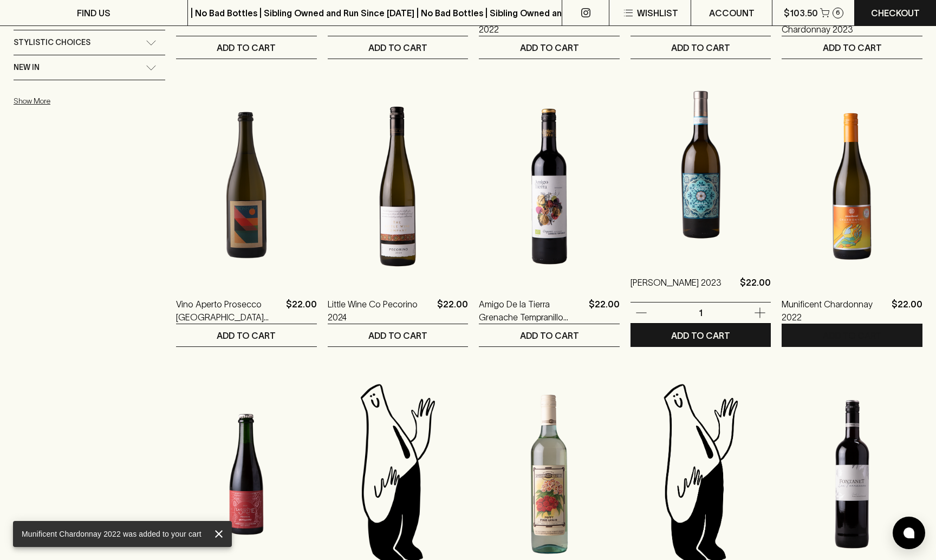
click at [700, 210] on img at bounding box center [701, 165] width 141 height 190
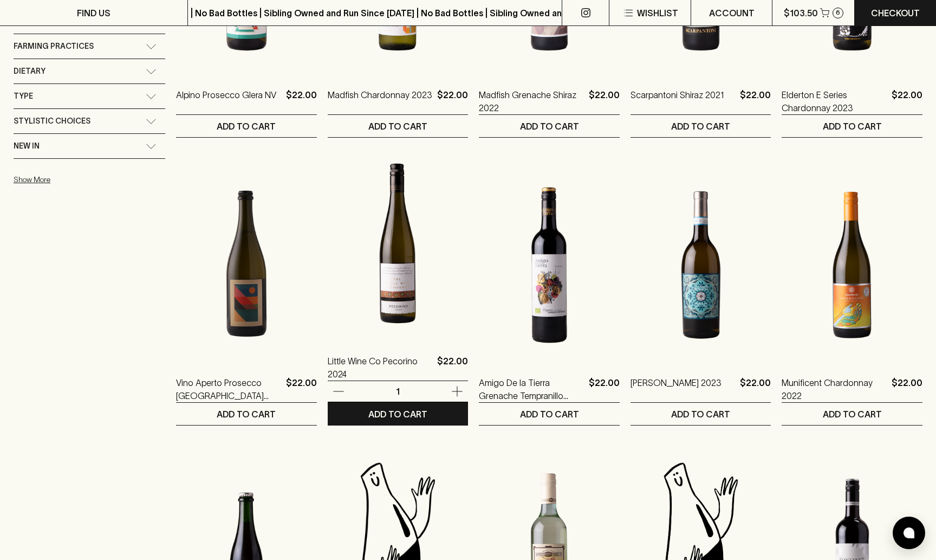
scroll to position [401, 0]
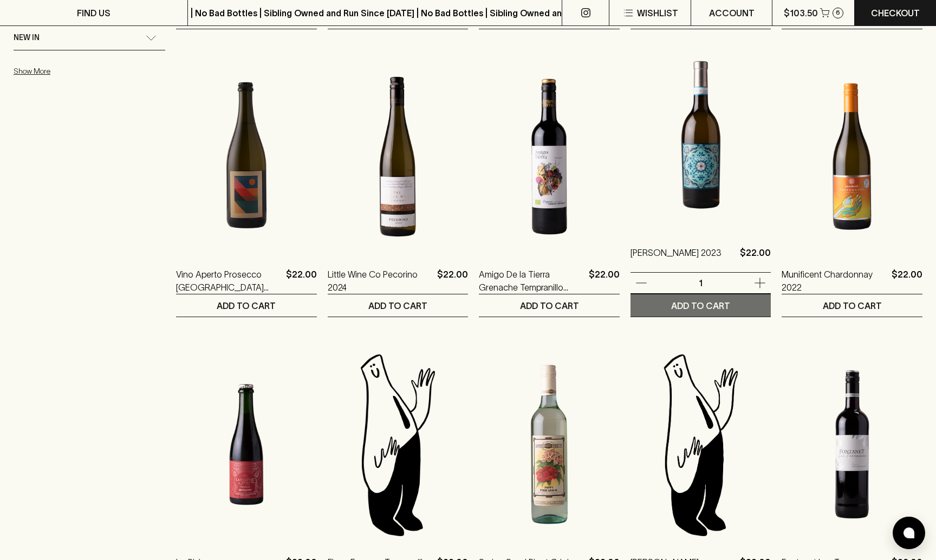
click at [705, 302] on p "ADD TO CART" at bounding box center [700, 305] width 59 height 13
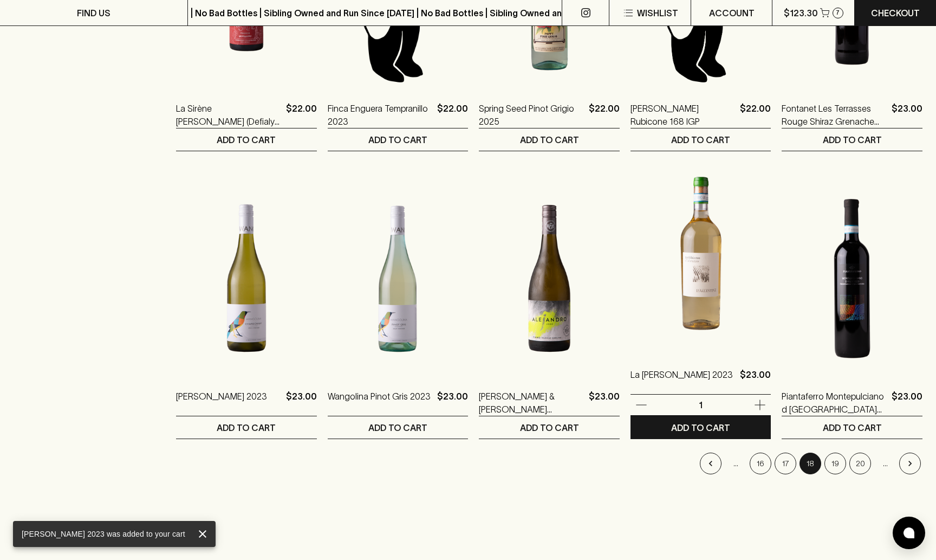
scroll to position [865, 0]
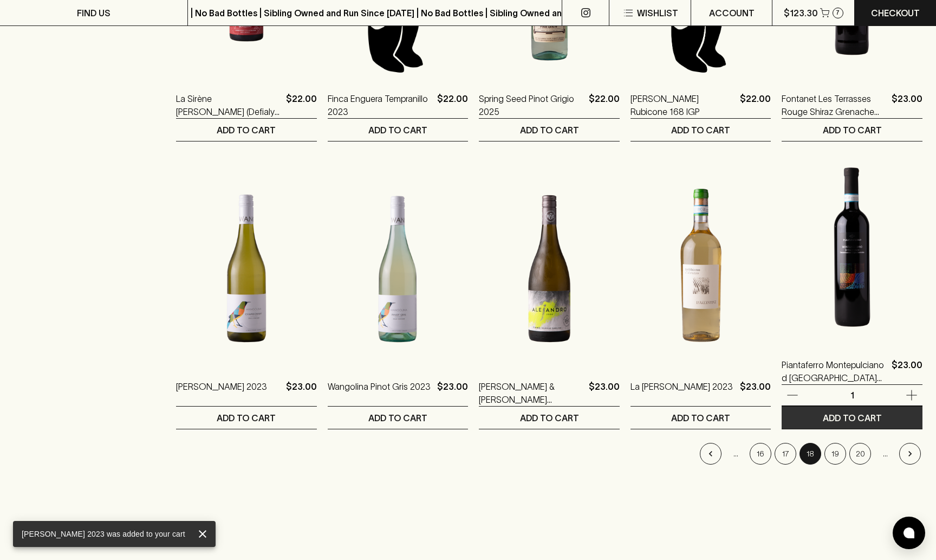
click at [844, 419] on p "ADD TO CART" at bounding box center [852, 417] width 59 height 13
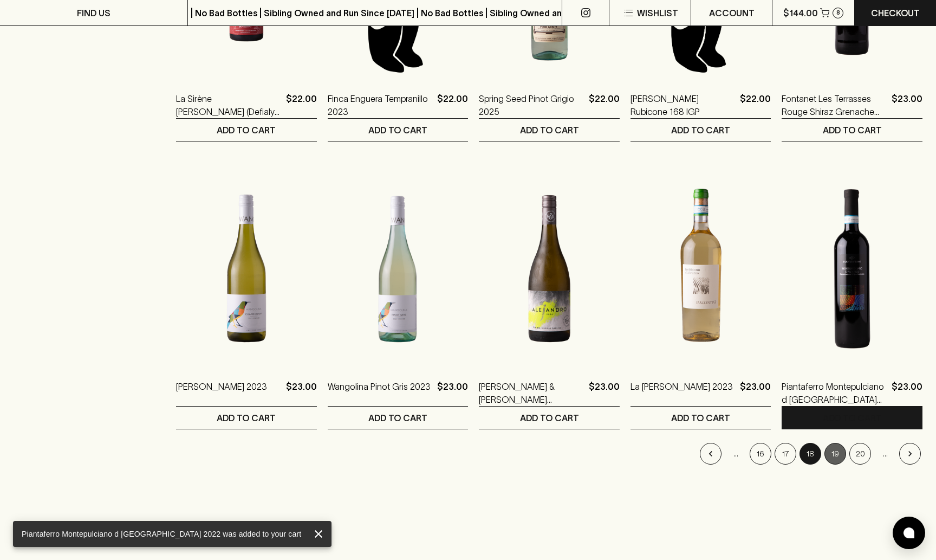
click at [834, 452] on button "19" at bounding box center [836, 454] width 22 height 22
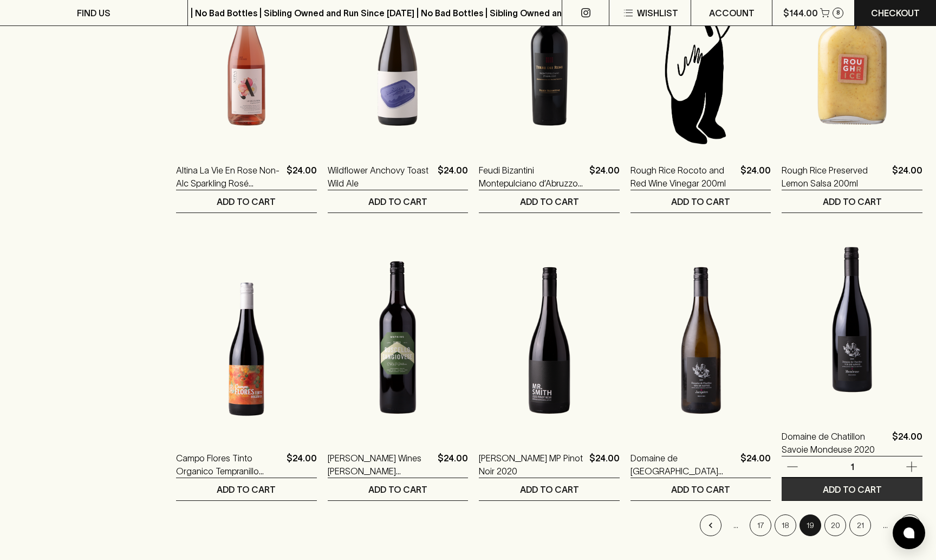
scroll to position [787, 0]
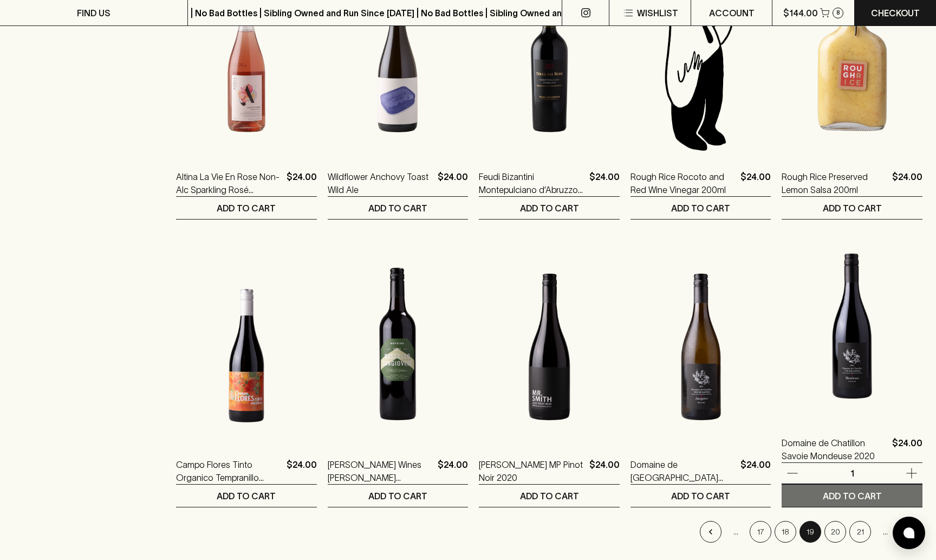
click at [830, 494] on p "ADD TO CART" at bounding box center [852, 495] width 59 height 13
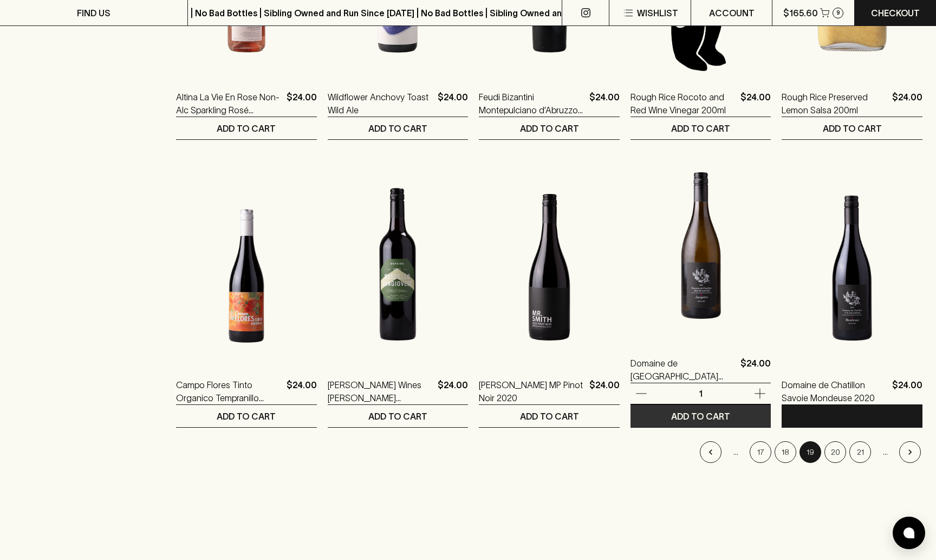
scroll to position [866, 0]
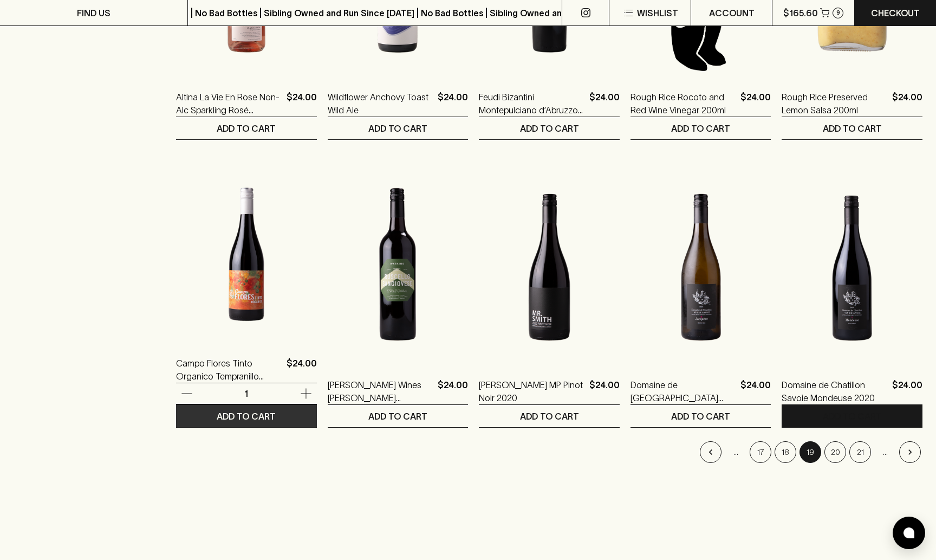
click at [242, 418] on p "ADD TO CART" at bounding box center [246, 416] width 59 height 13
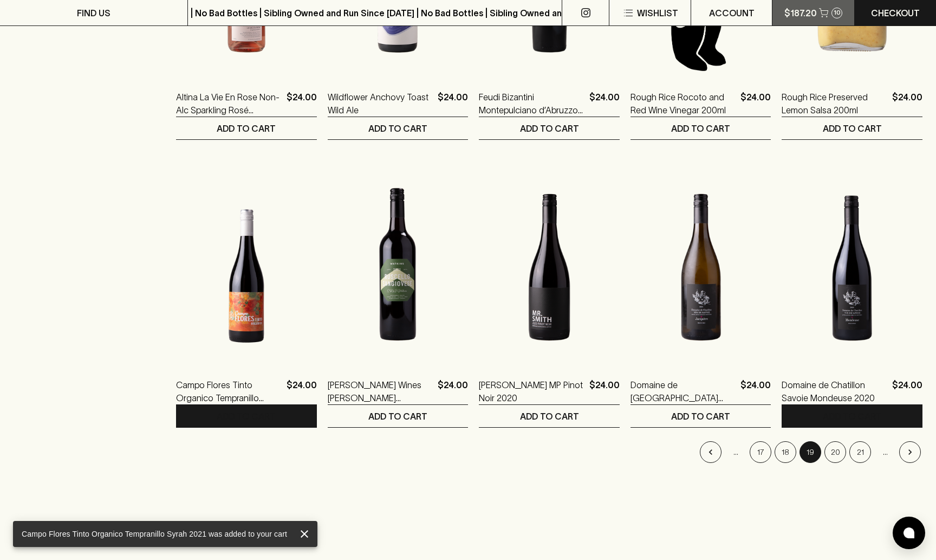
click at [795, 9] on p "$187.20" at bounding box center [800, 13] width 33 height 13
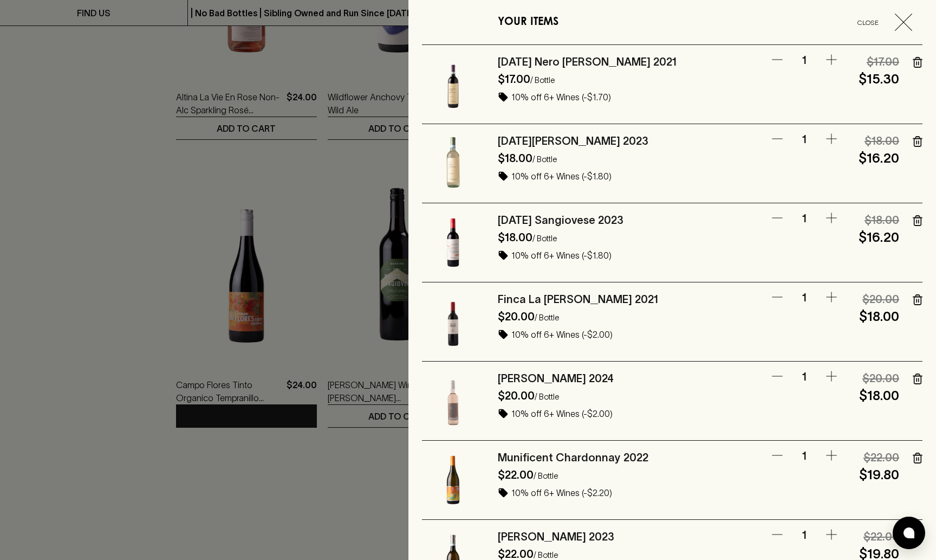
scroll to position [0, 0]
click at [920, 61] on icon "button" at bounding box center [918, 62] width 10 height 11
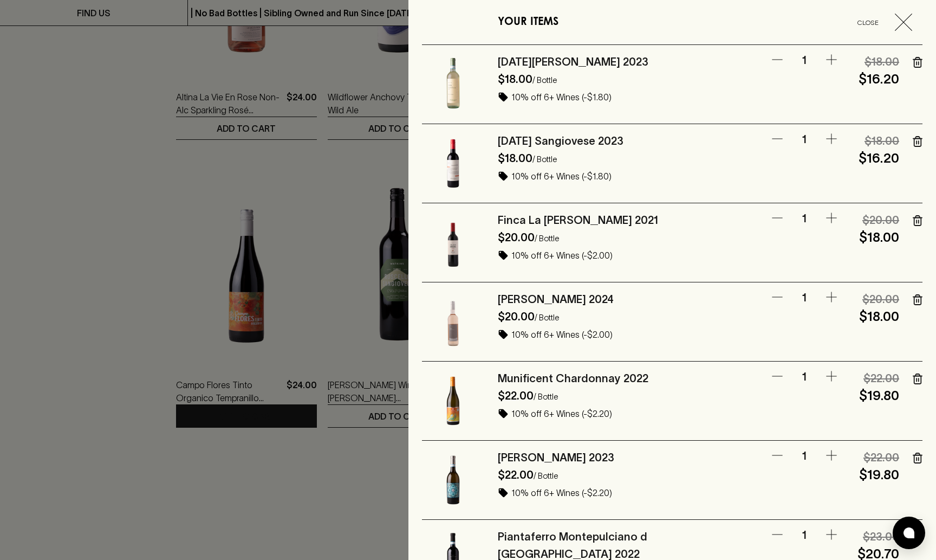
click at [916, 61] on icon "button" at bounding box center [918, 62] width 10 height 11
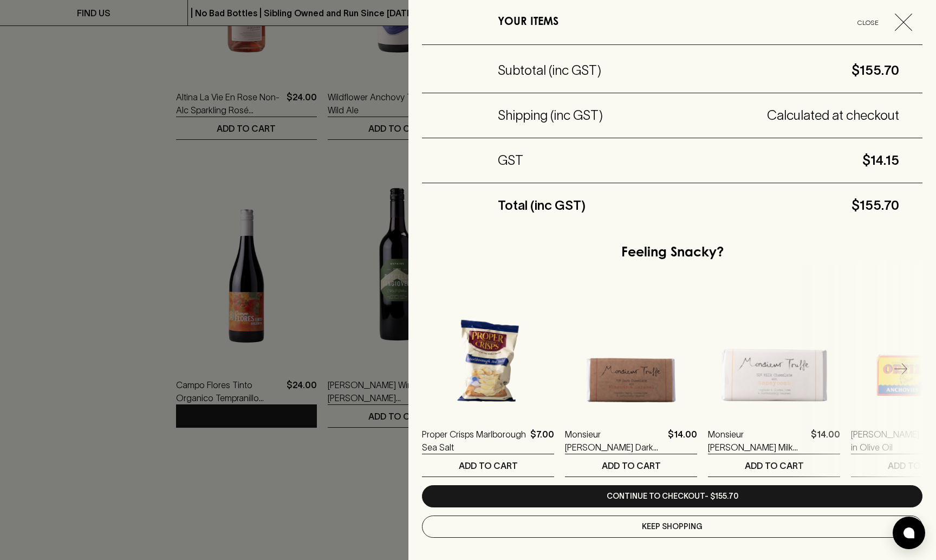
scroll to position [656, 0]
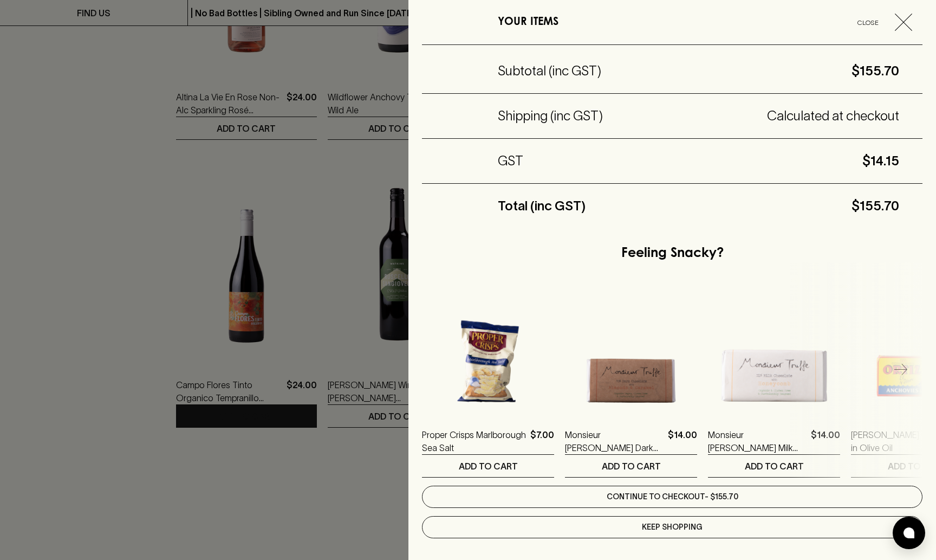
click at [644, 495] on link "Continue to checkout - $155.70" at bounding box center [672, 496] width 501 height 22
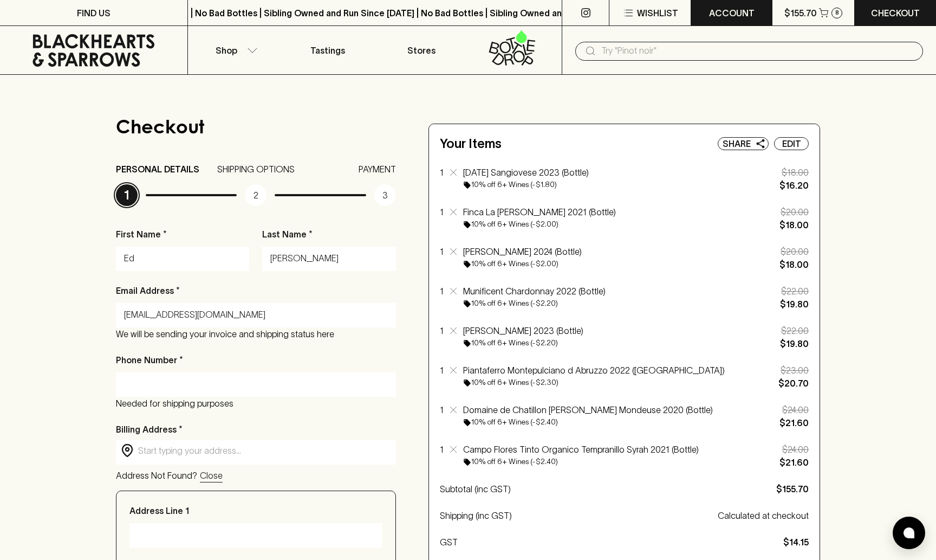
click at [741, 12] on p "ACCOUNT" at bounding box center [732, 13] width 46 height 13
click at [136, 410] on div at bounding box center [468, 280] width 936 height 560
click at [167, 373] on div at bounding box center [256, 384] width 280 height 24
click at [381, 382] on input "Phone Number *" at bounding box center [256, 383] width 264 height 17
click at [306, 382] on input "Phone Number *" at bounding box center [256, 383] width 264 height 17
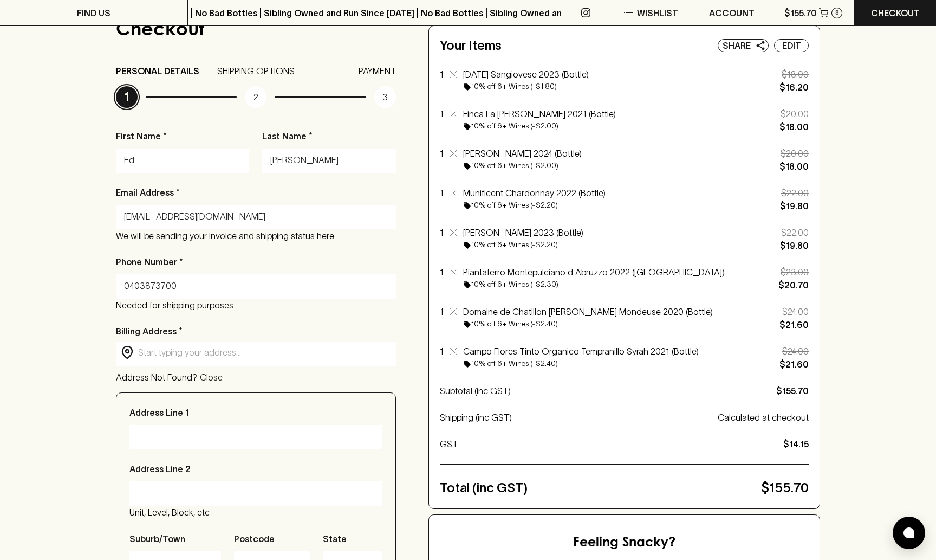
scroll to position [105, 0]
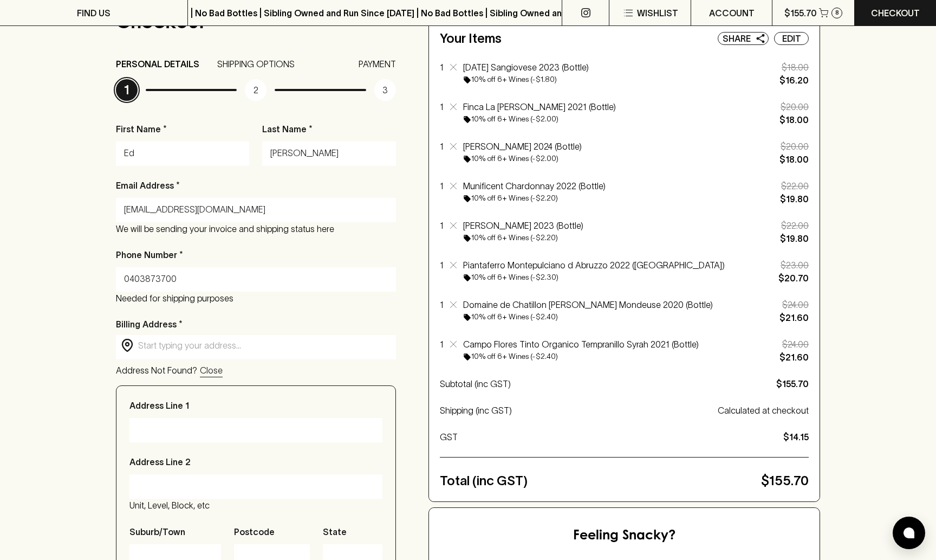
type input "0403873700"
type input "3 Grandview Road, Preston VIC, Australia"
type input "3 Grandview Road"
type input "Preston"
type input "3072"
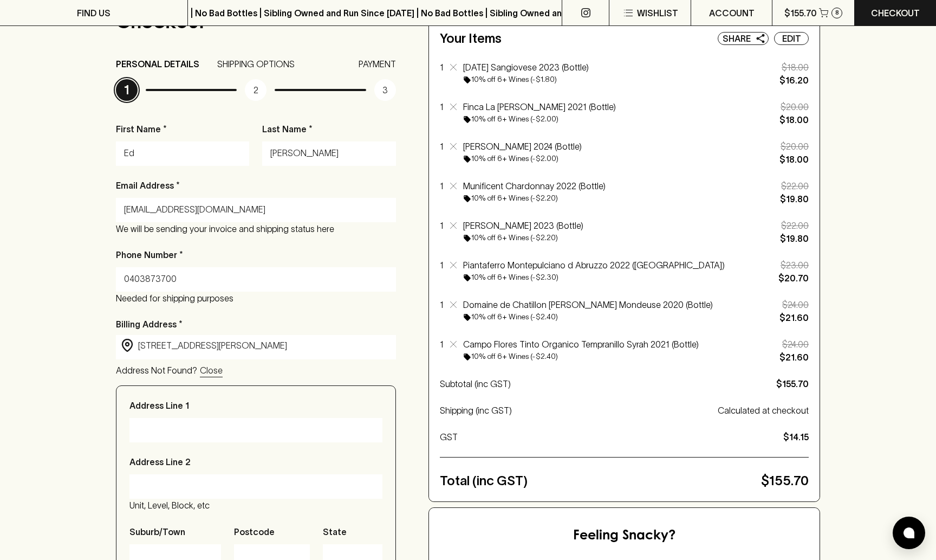
type input "Victoria"
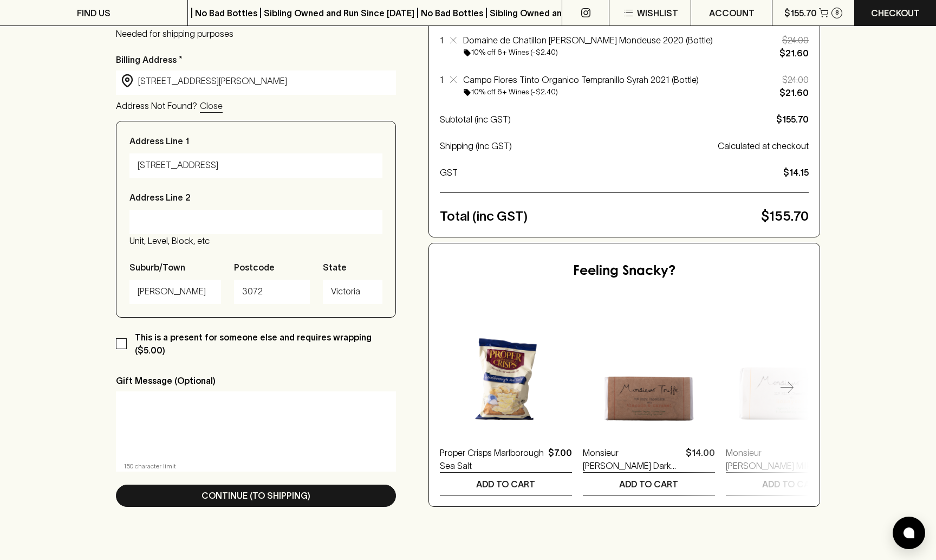
scroll to position [478, 0]
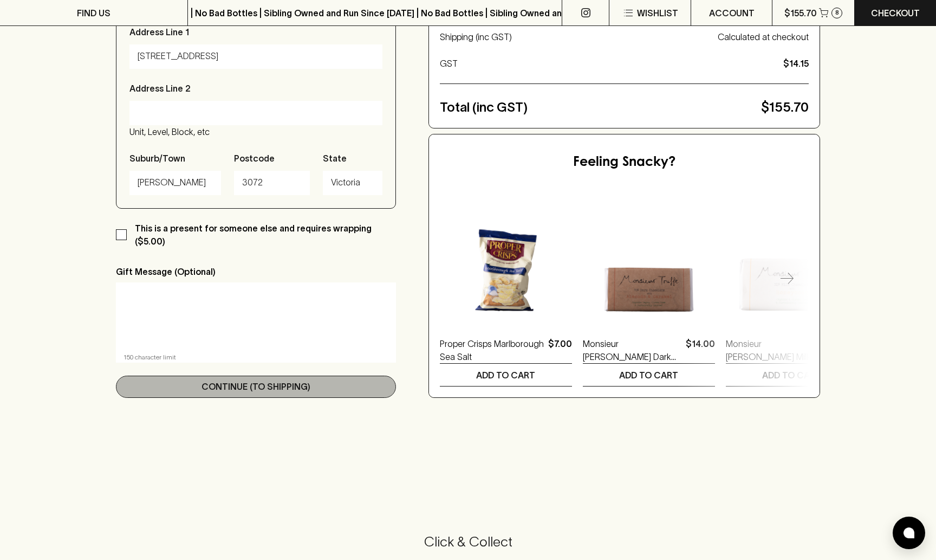
click at [228, 380] on p "Continue (To Shipping)" at bounding box center [256, 386] width 109 height 13
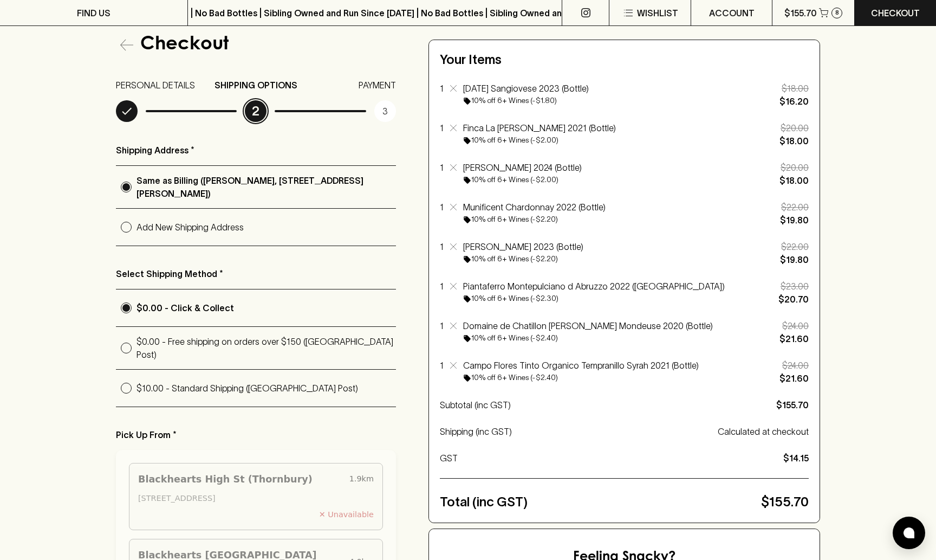
scroll to position [84, 0]
click at [130, 343] on input "$0.00 - Free shipping on orders over $150 (Australia Post)" at bounding box center [126, 348] width 21 height 21
radio input "true"
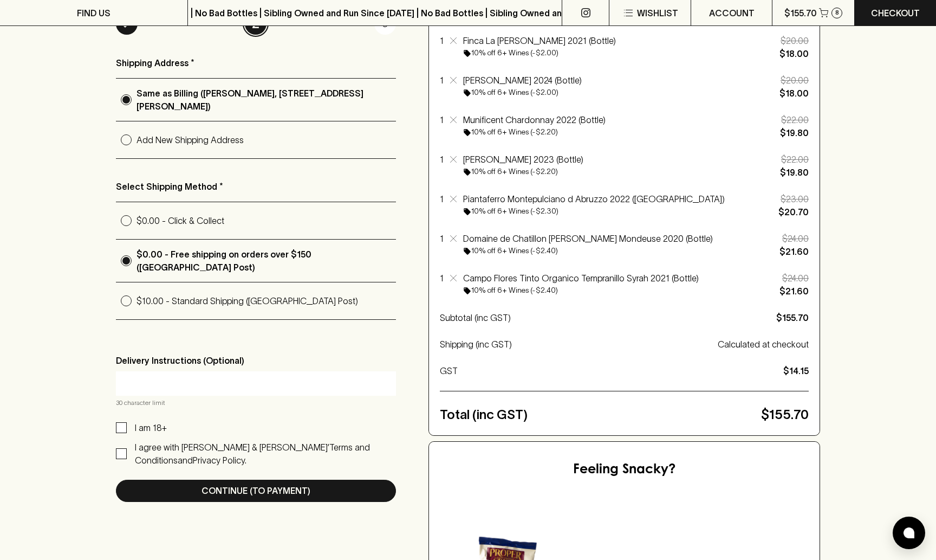
scroll to position [192, 0]
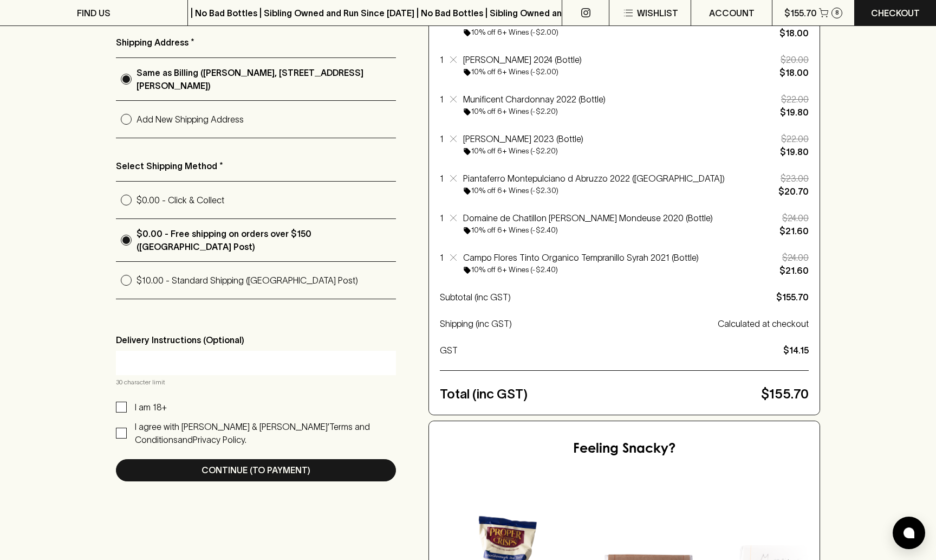
click at [146, 400] on p "I am 18+" at bounding box center [151, 406] width 32 height 13
click at [127, 401] on input "I am 18+" at bounding box center [121, 406] width 11 height 11
checkbox input "true"
click at [118, 427] on input "I agree with Blackhearts & Sparrows’ Terms and Conditions and Privacy Policy." at bounding box center [121, 432] width 11 height 11
checkbox input "true"
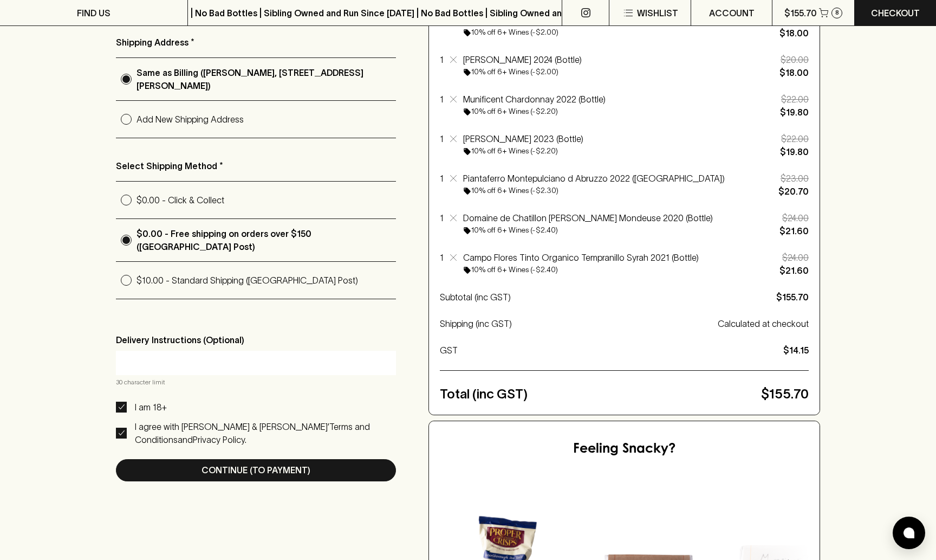
click at [202, 360] on input "text" at bounding box center [256, 362] width 264 height 17
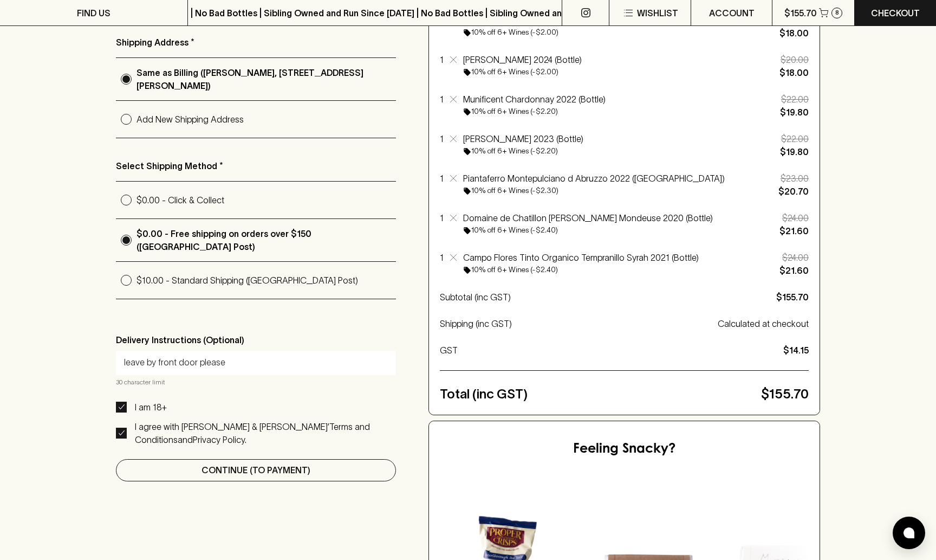
type input "leave by front door please"
click at [275, 469] on p "Continue (To Payment)" at bounding box center [256, 469] width 109 height 13
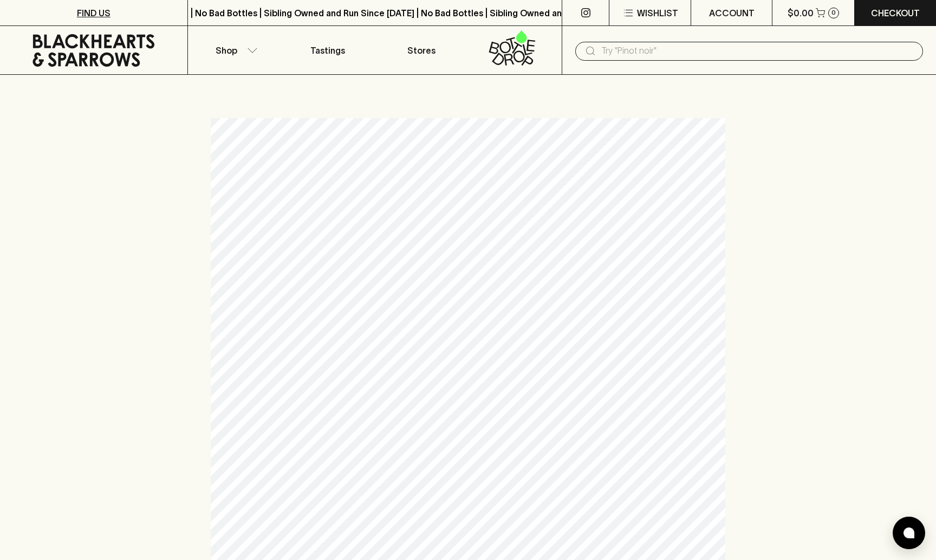
scroll to position [0, 0]
